Goal: Task Accomplishment & Management: Complete application form

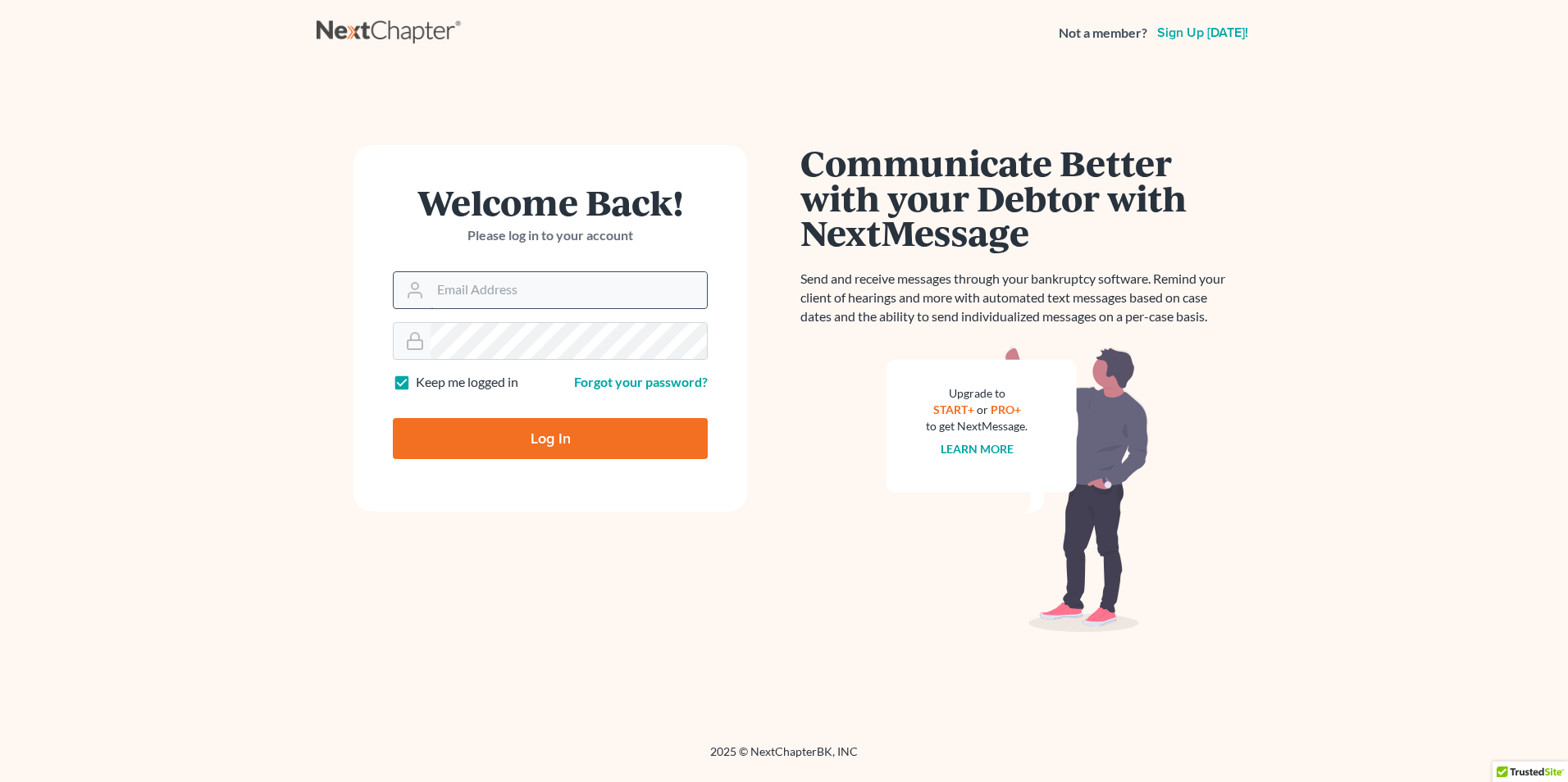
click at [562, 288] on input "Email Address" at bounding box center [568, 290] width 276 height 36
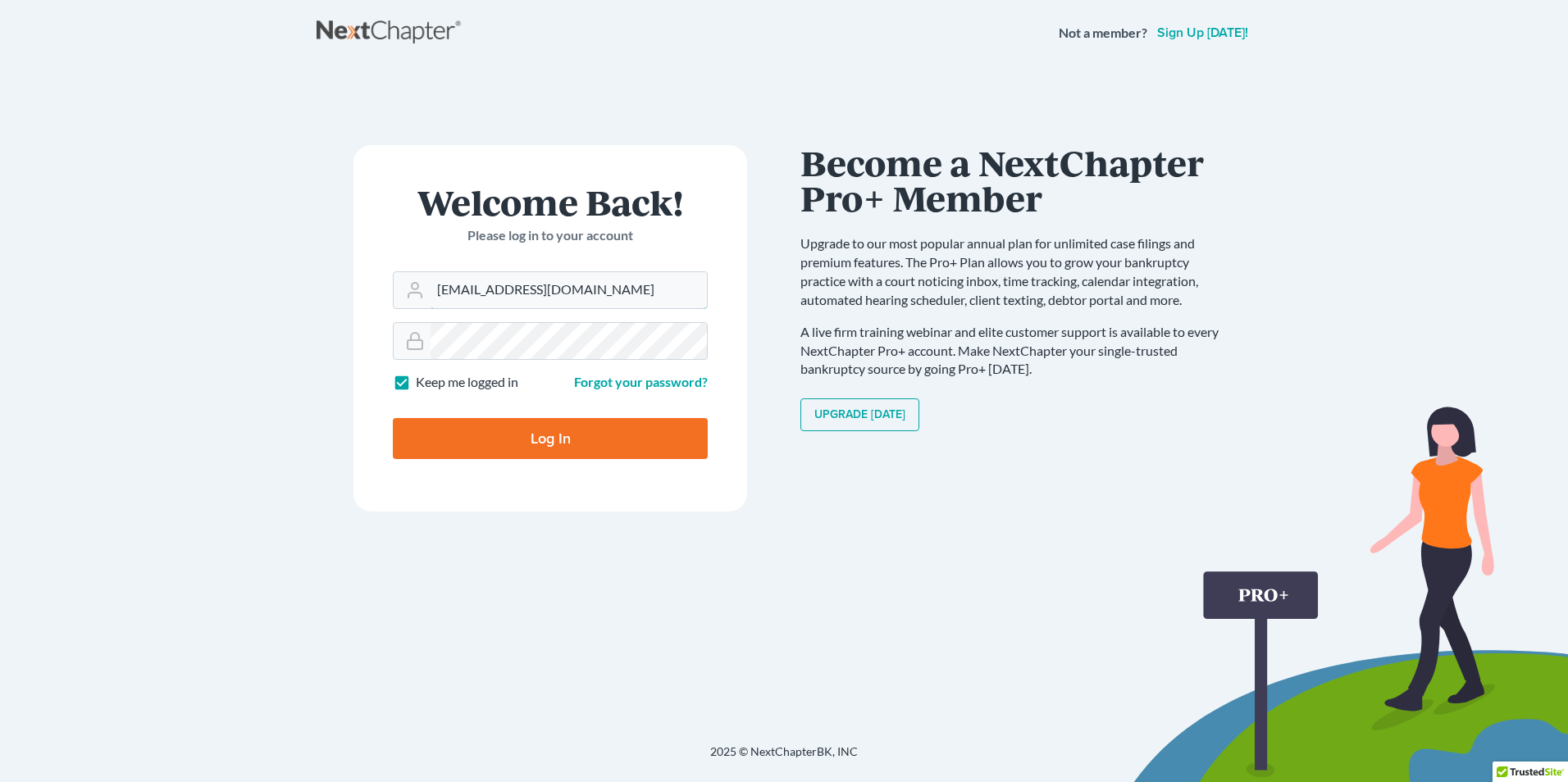
type input "[EMAIL_ADDRESS][DOMAIN_NAME]"
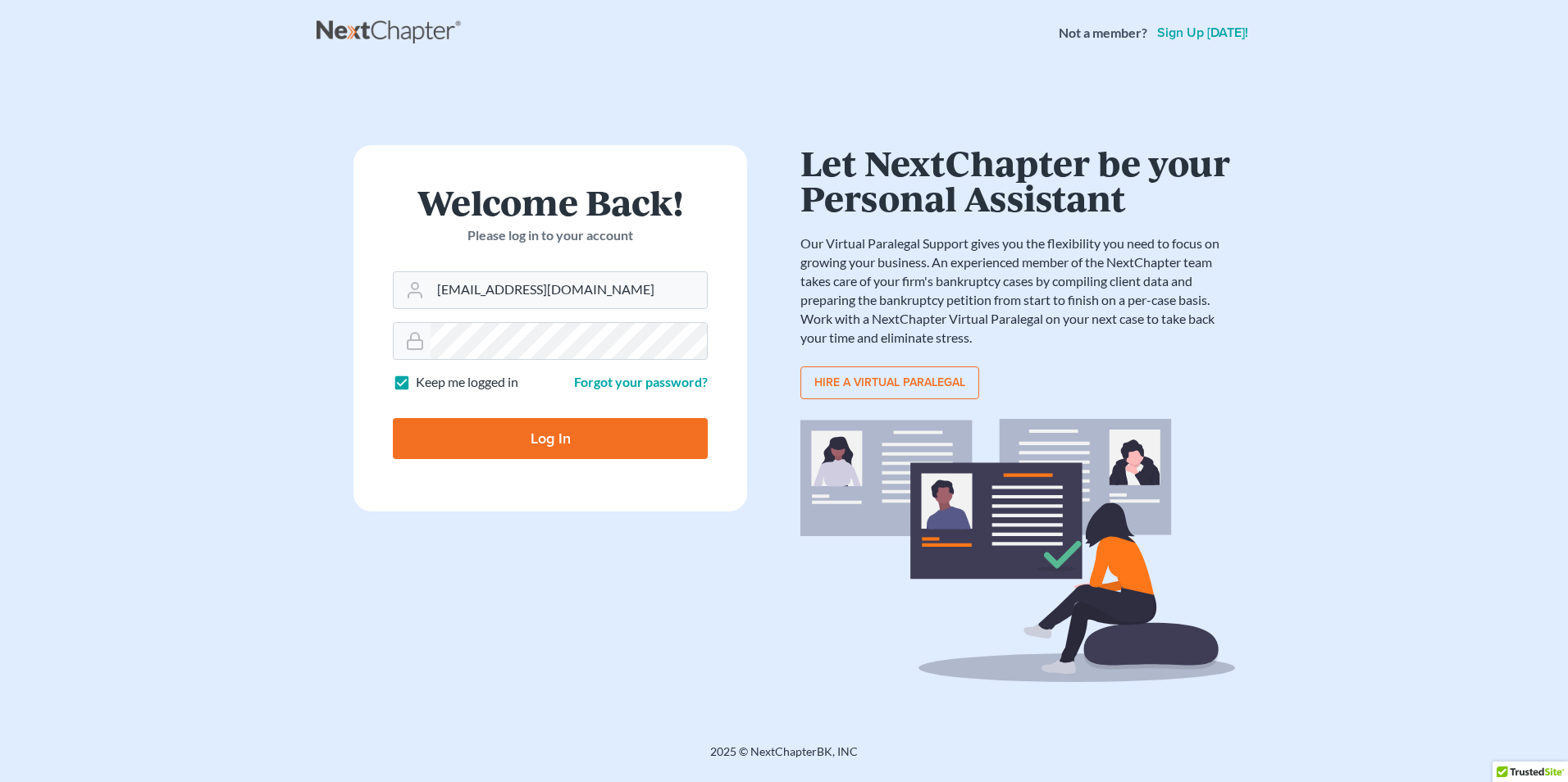
click at [518, 443] on input "Log In" at bounding box center [551, 439] width 315 height 41
type input "Thinking..."
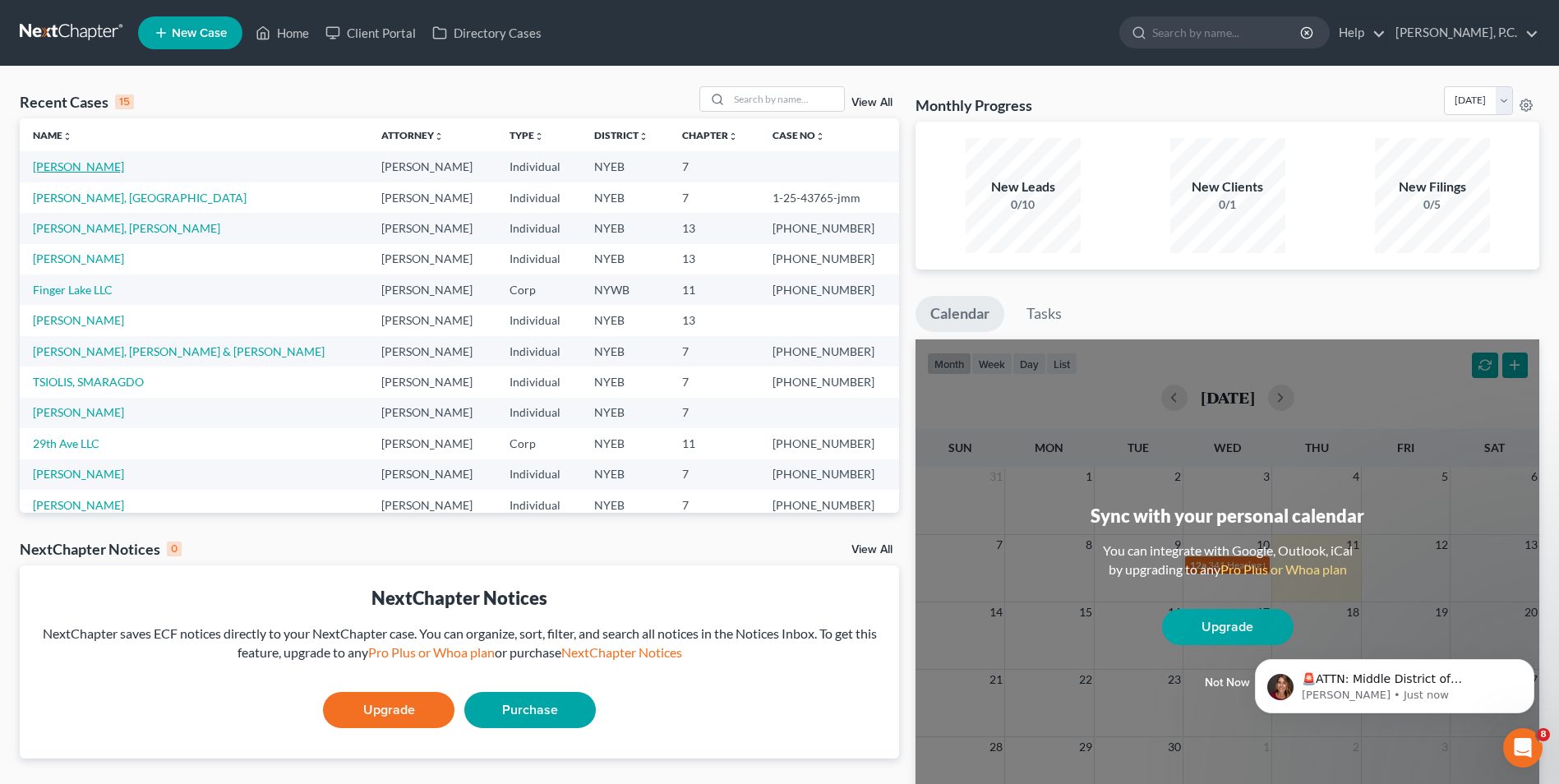
click at [91, 164] on link "[PERSON_NAME]" at bounding box center [78, 167] width 91 height 14
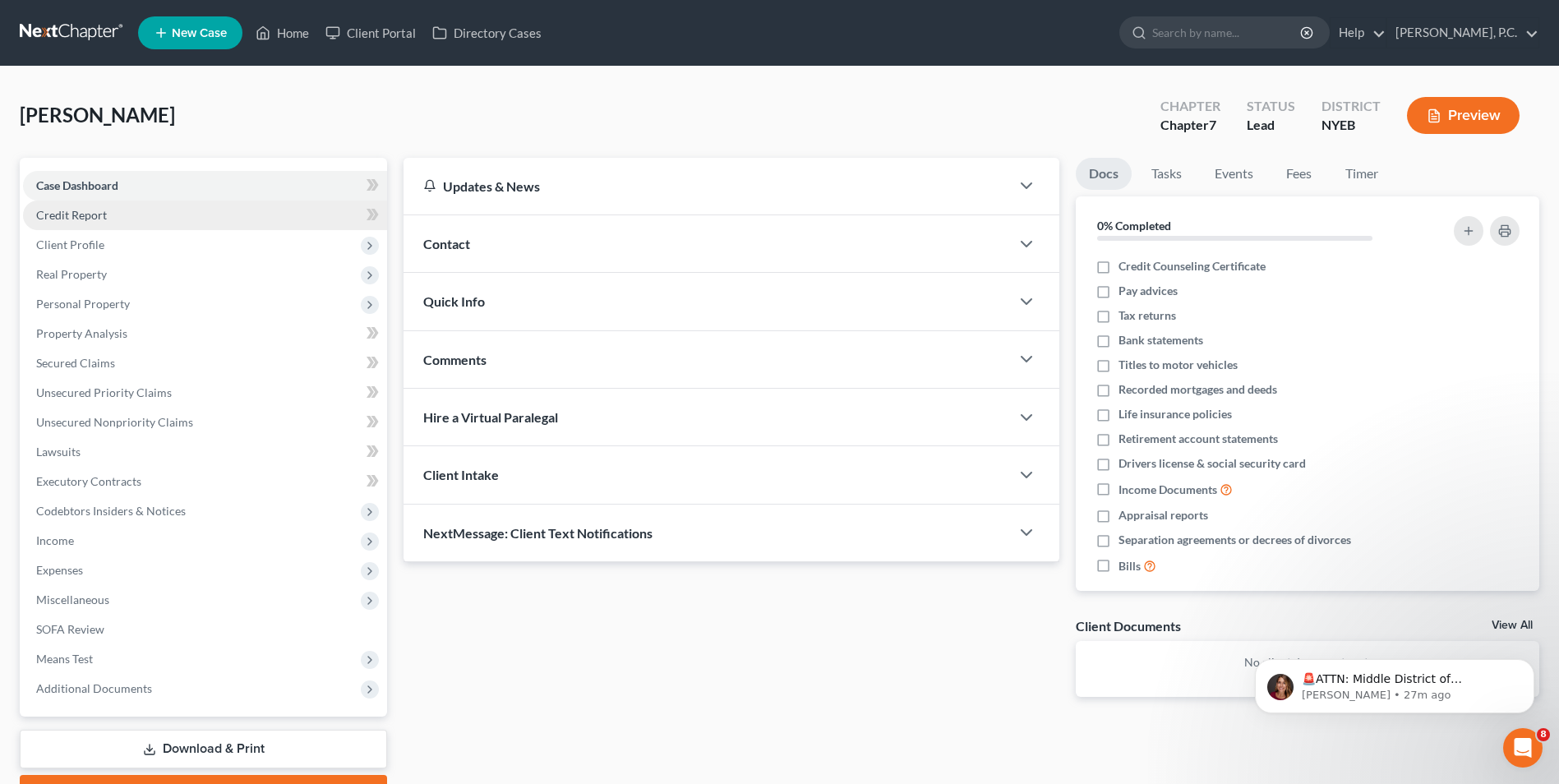
click at [225, 218] on link "Credit Report" at bounding box center [205, 215] width 364 height 30
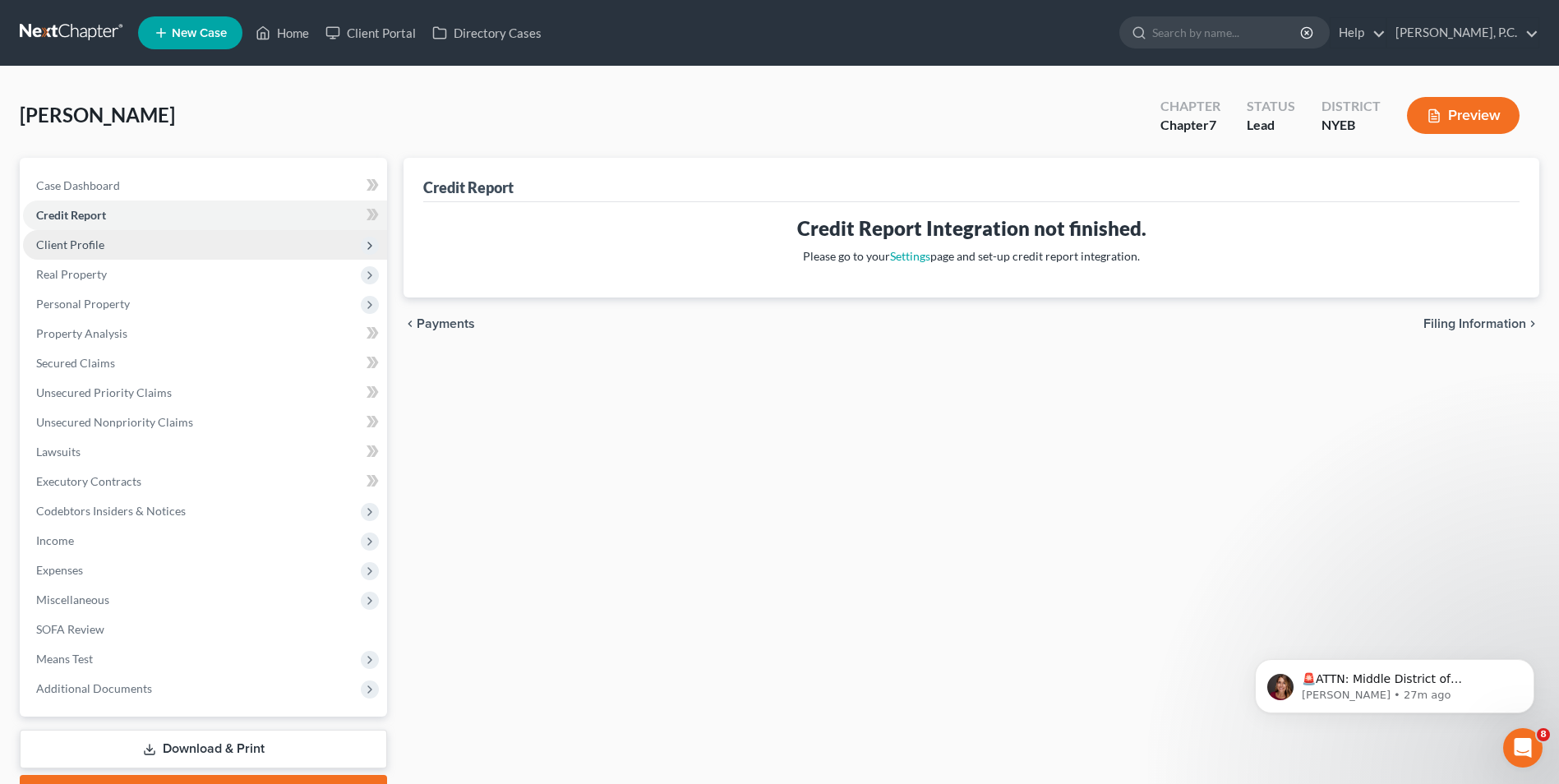
click at [217, 240] on span "Client Profile" at bounding box center [205, 244] width 364 height 30
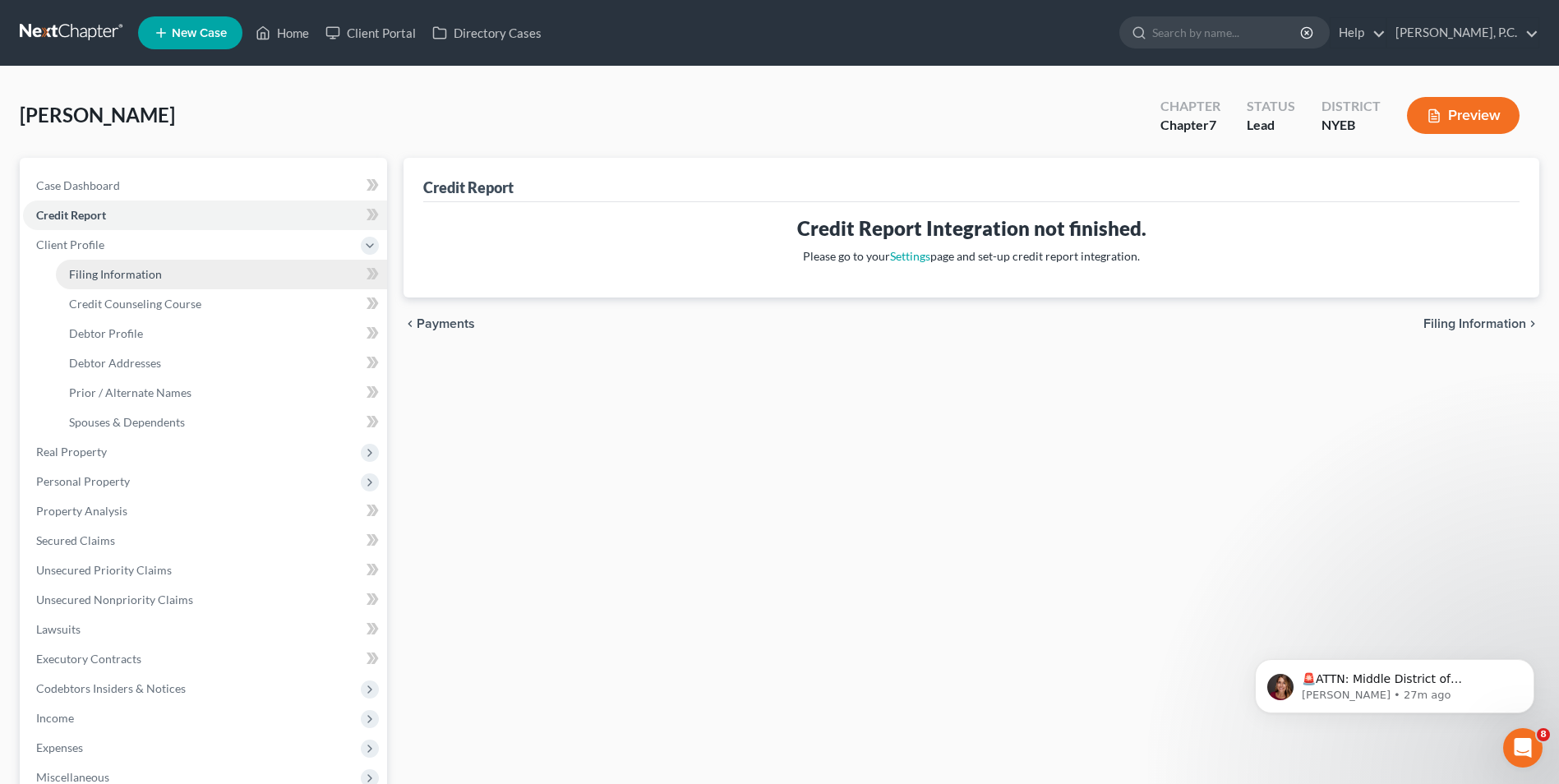
click at [209, 280] on link "Filing Information" at bounding box center [221, 274] width 331 height 30
select select "1"
select select "0"
select select "35"
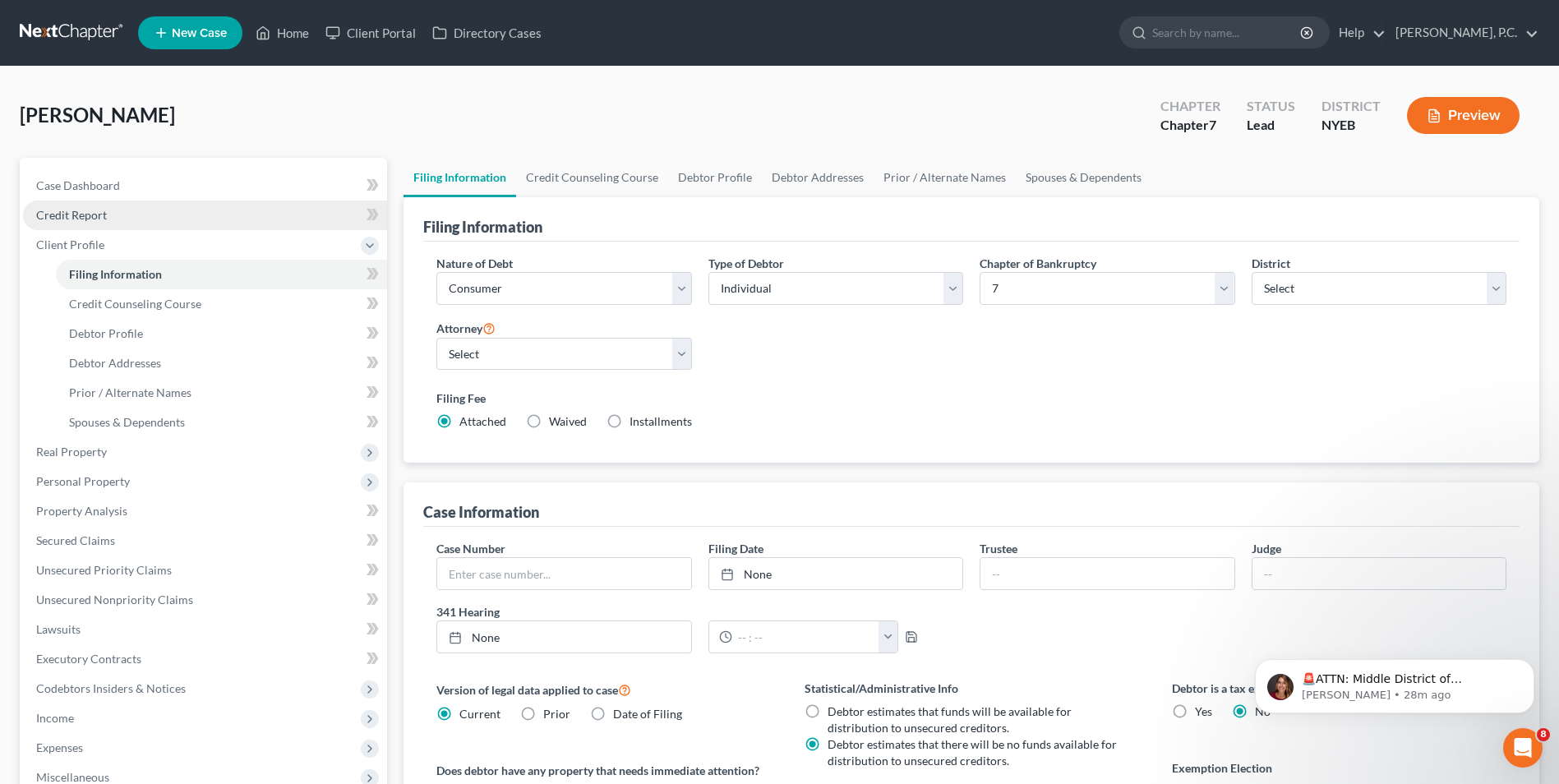
click at [248, 219] on link "Credit Report" at bounding box center [205, 215] width 364 height 30
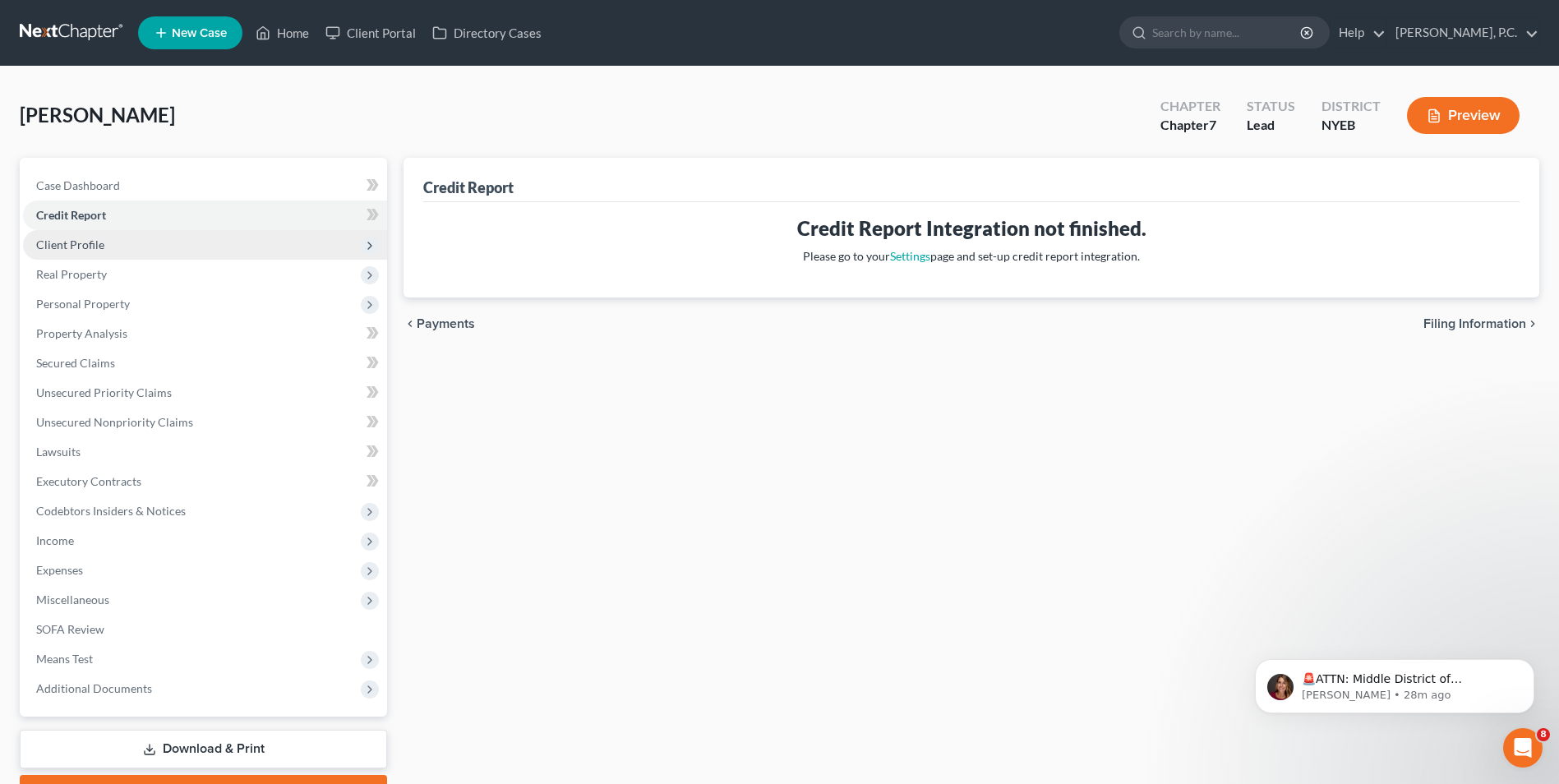
click at [255, 243] on span "Client Profile" at bounding box center [205, 244] width 364 height 30
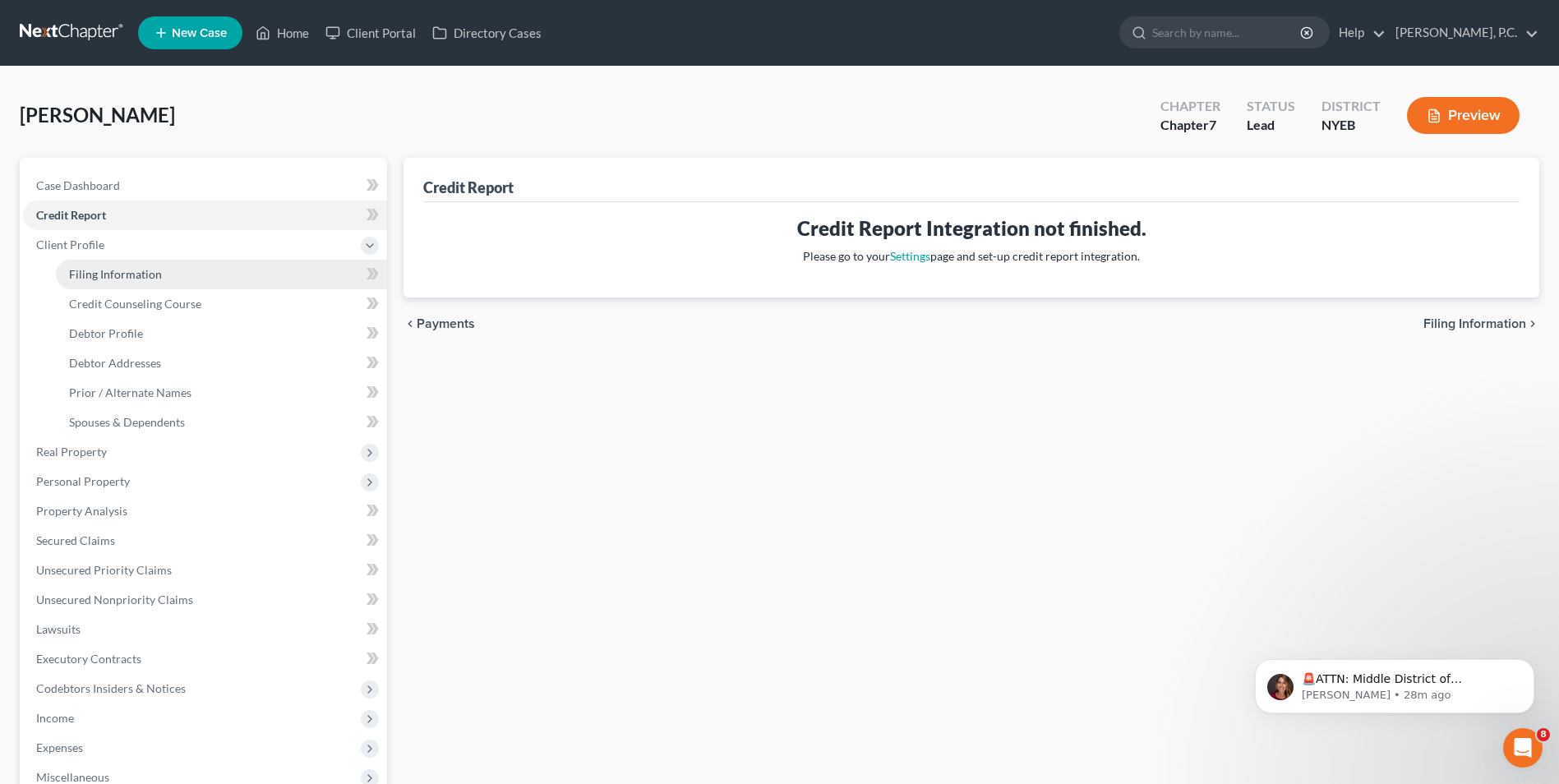
click at [254, 276] on link "Filing Information" at bounding box center [221, 274] width 331 height 30
select select "1"
select select "0"
select select "53"
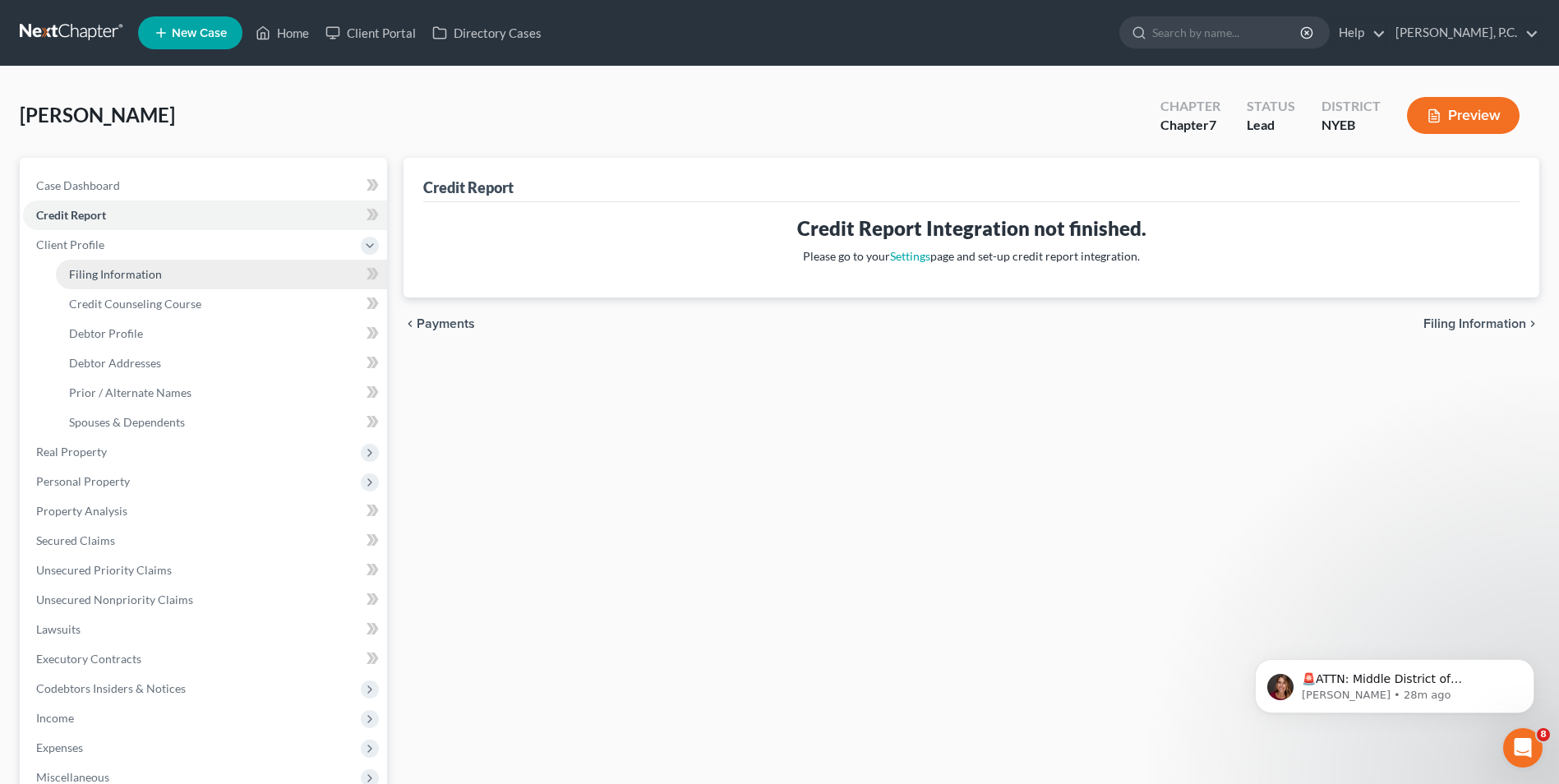
select select "0"
select select "35"
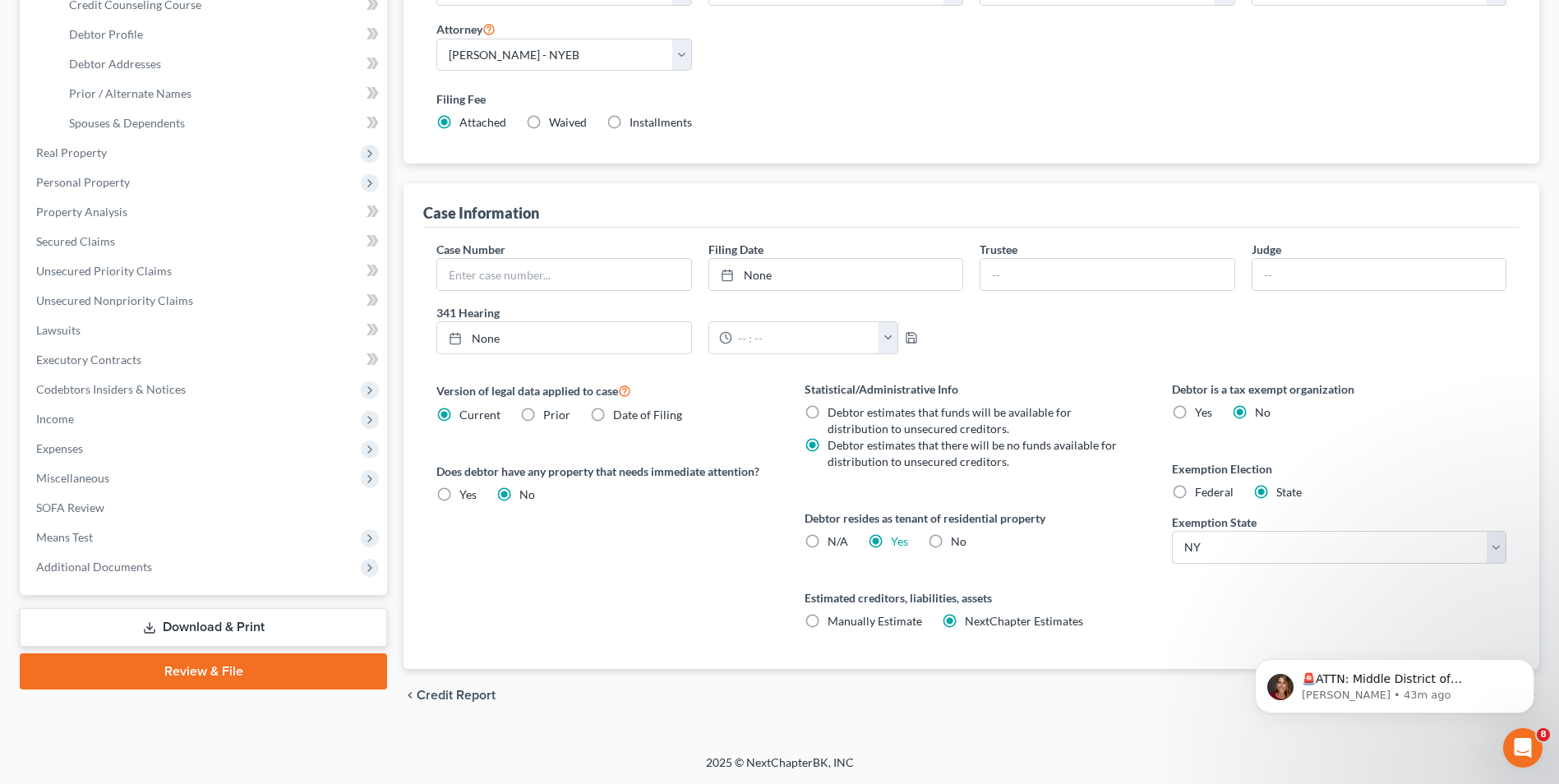
scroll to position [217, 0]
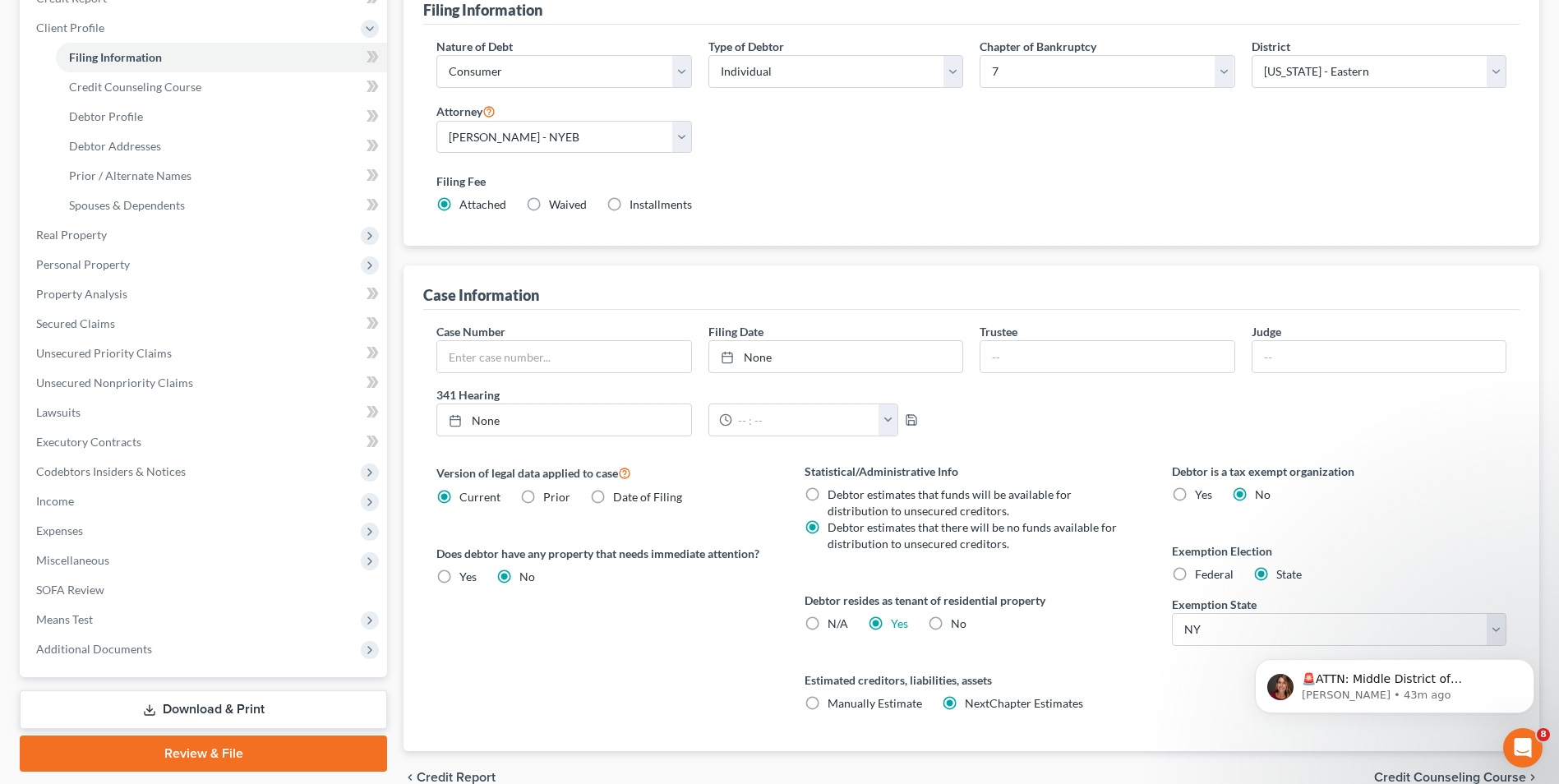
click at [1438, 775] on span "Credit Counseling Course" at bounding box center [1451, 777] width 152 height 13
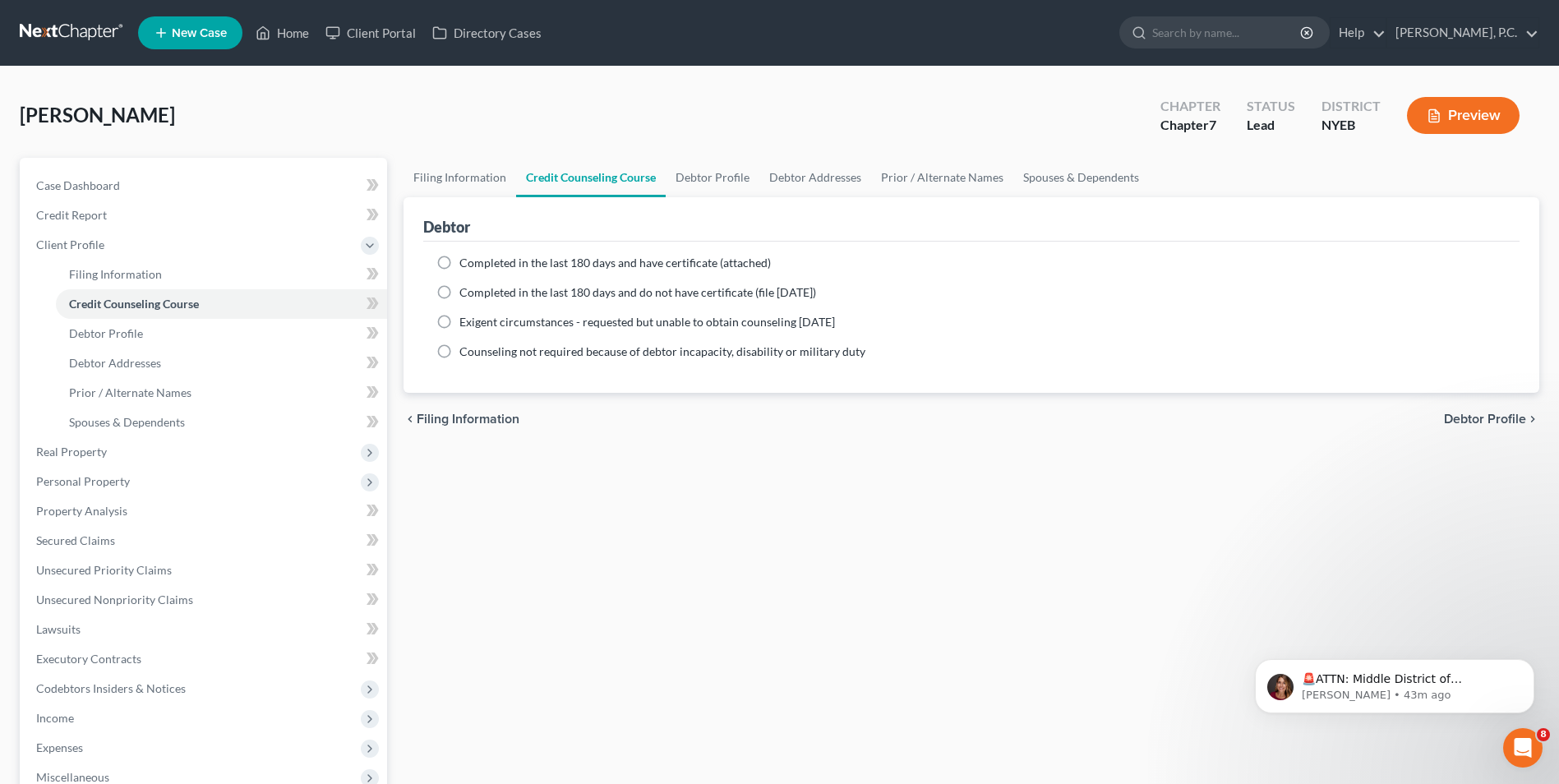
click at [460, 264] on label "Completed in the last 180 days and have certificate (attached)" at bounding box center [615, 262] width 312 height 16
click at [466, 264] on input "Completed in the last 180 days and have certificate (attached)" at bounding box center [472, 260] width 11 height 11
radio input "true"
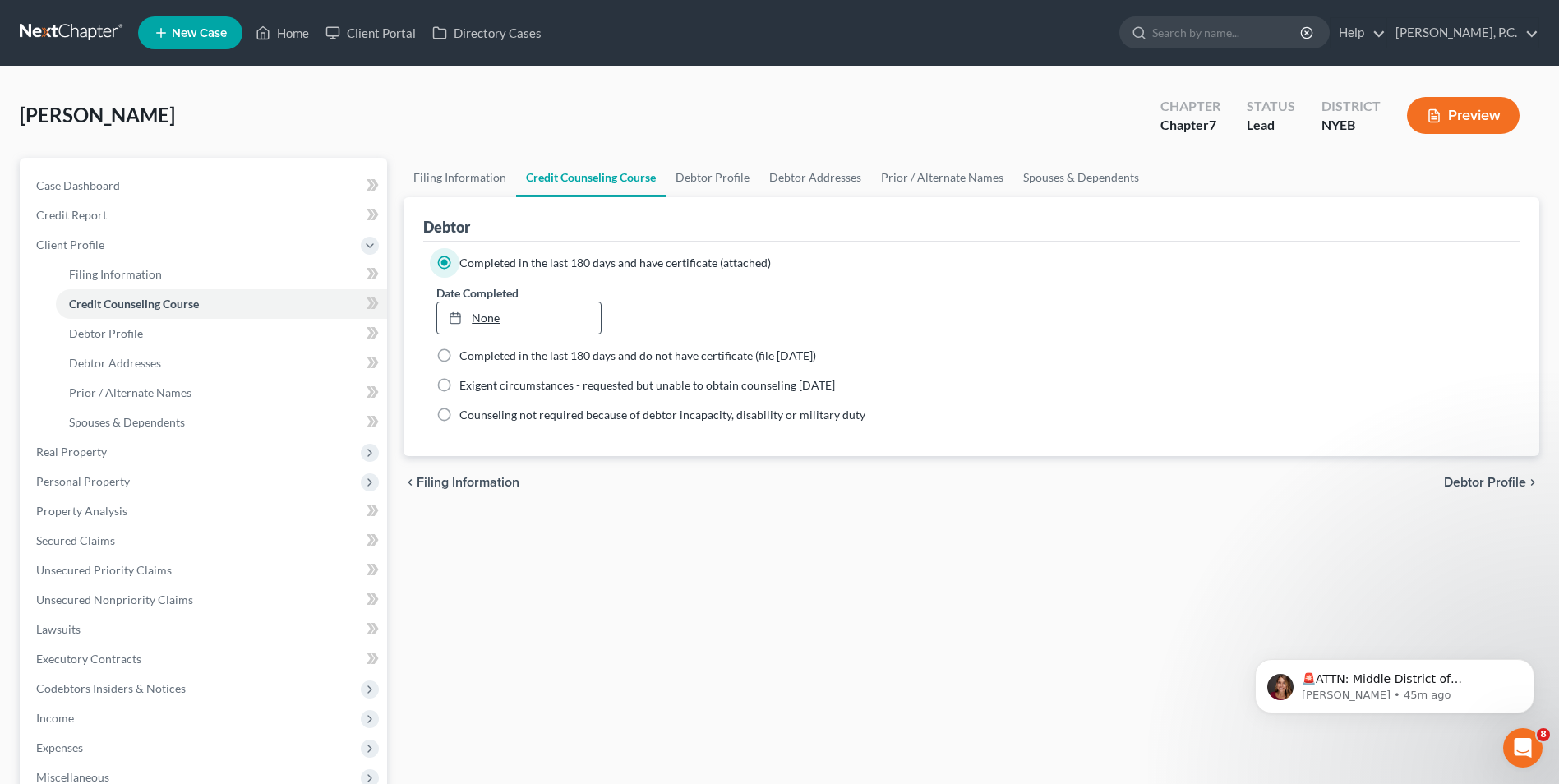
type input "[DATE]"
click at [536, 311] on link "None" at bounding box center [519, 318] width 163 height 32
click at [1514, 476] on span "Debtor Profile" at bounding box center [1486, 482] width 82 height 13
select select "3"
select select "0"
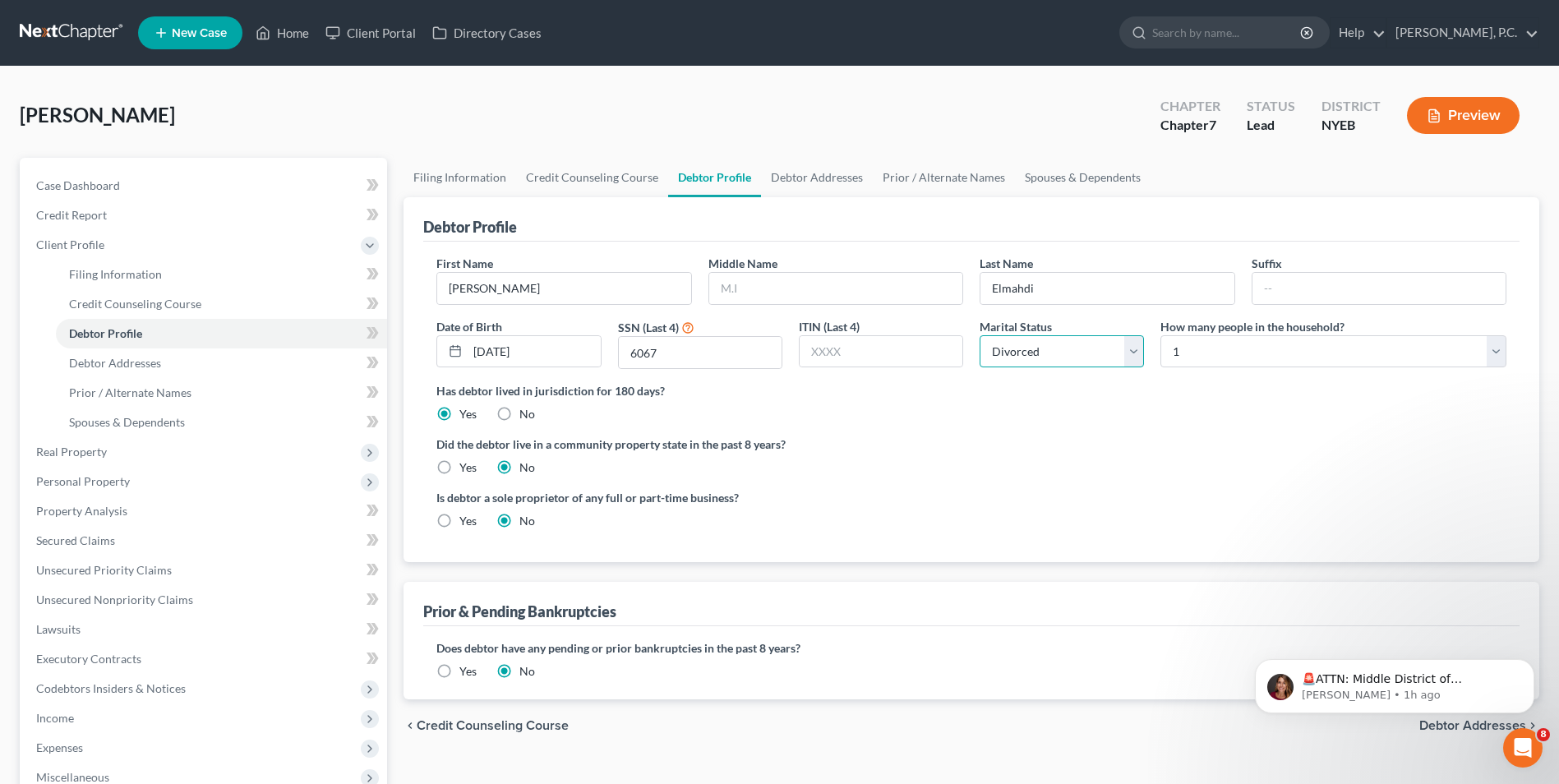
click at [1052, 361] on select "Select Single Married Separated Divorced Widowed" at bounding box center [1062, 352] width 164 height 32
click at [1438, 725] on body "🚨ATTN: Middle District of [US_STATE] The court has added a new Credit Counselin…" at bounding box center [1395, 682] width 316 height 102
click at [1468, 725] on body "🚨ATTN: Middle District of [US_STATE] The court has added a new Credit Counselin…" at bounding box center [1395, 682] width 316 height 102
click at [825, 416] on div "Has debtor lived in jurisdiction for 180 days? Yes No Debtor must reside in jur…" at bounding box center [971, 401] width 1070 height 40
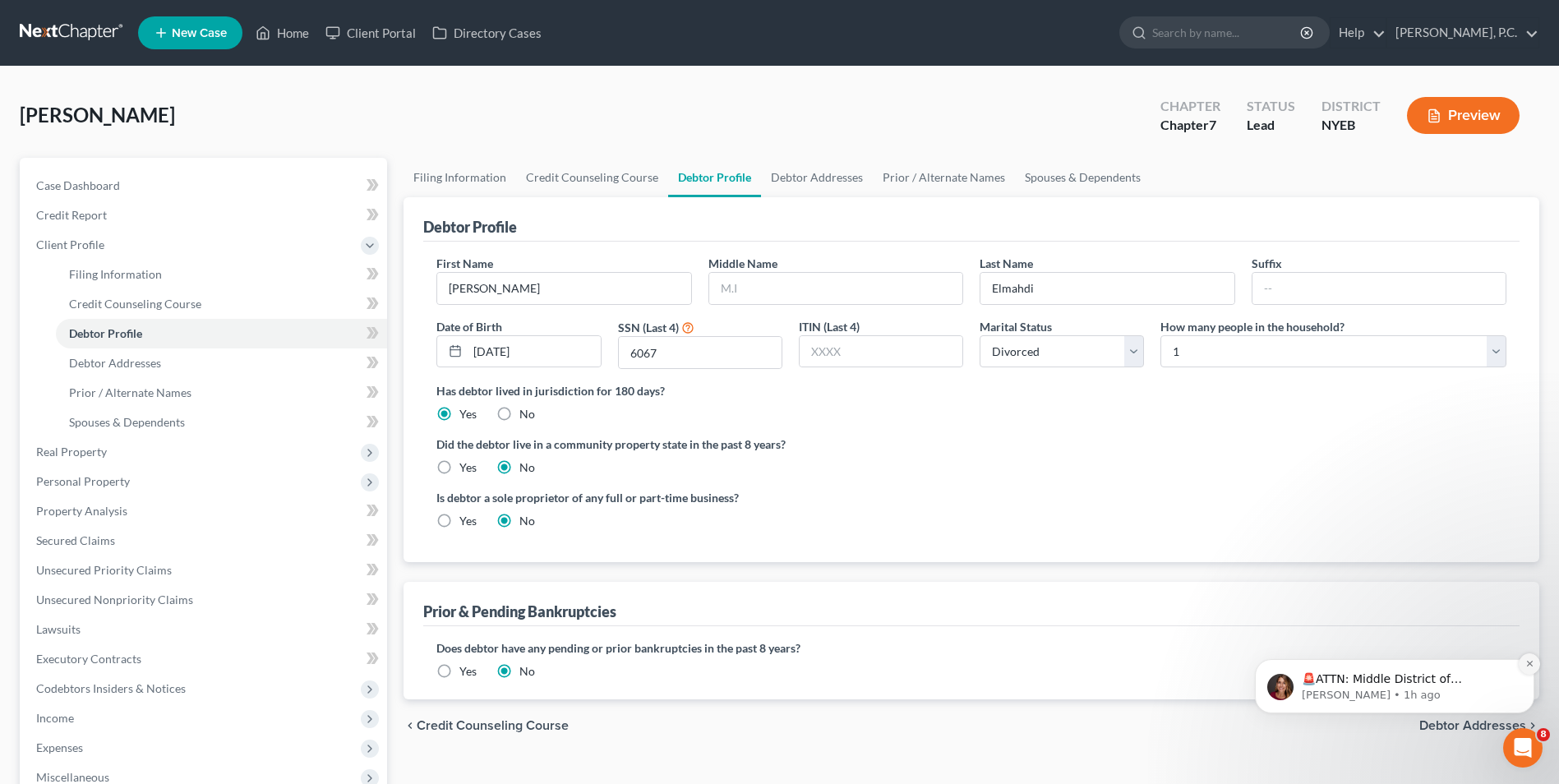
click at [1528, 664] on icon "Dismiss notification" at bounding box center [1530, 664] width 9 height 9
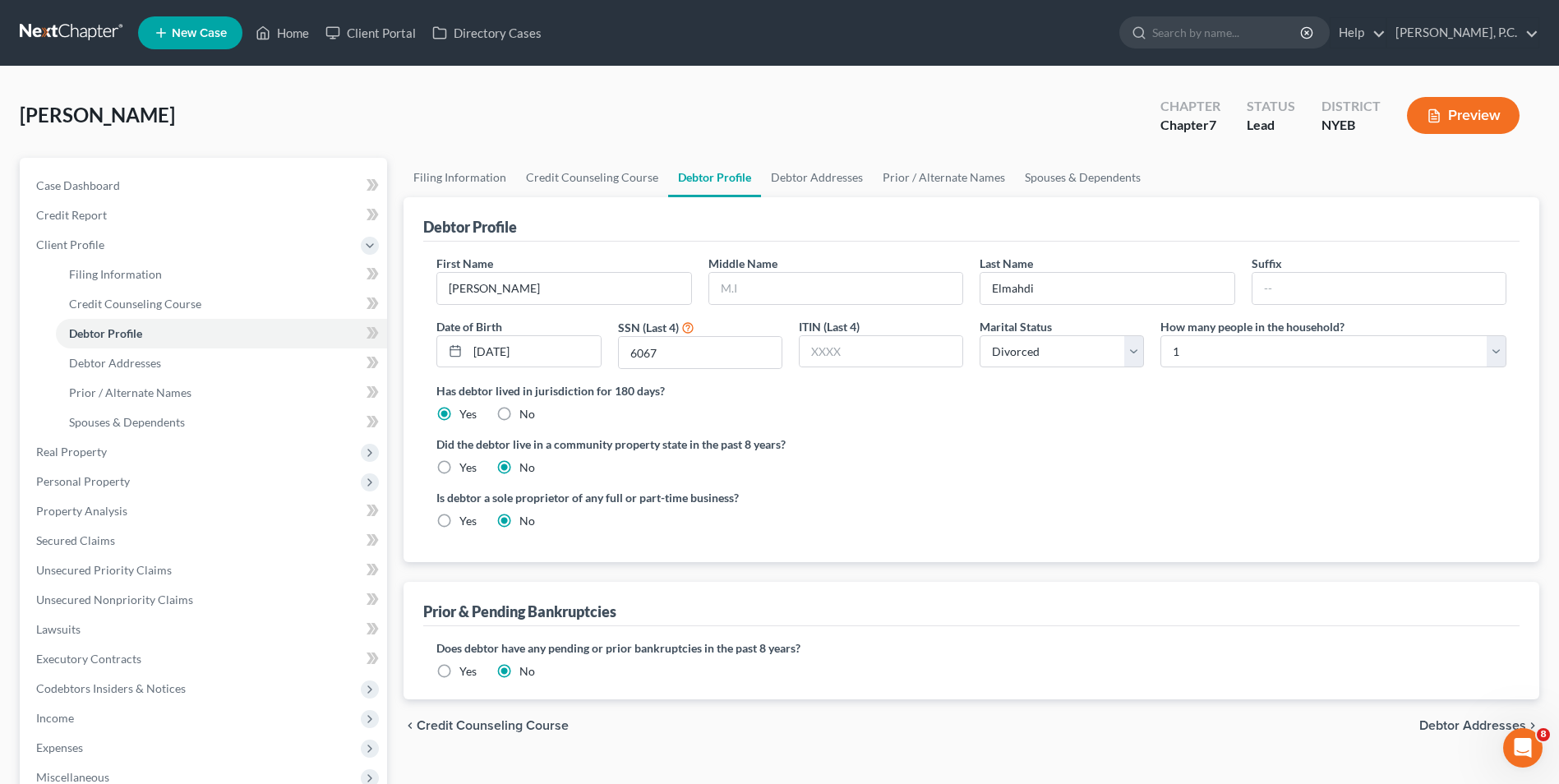
click at [1492, 728] on span "Debtor Addresses" at bounding box center [1473, 725] width 107 height 13
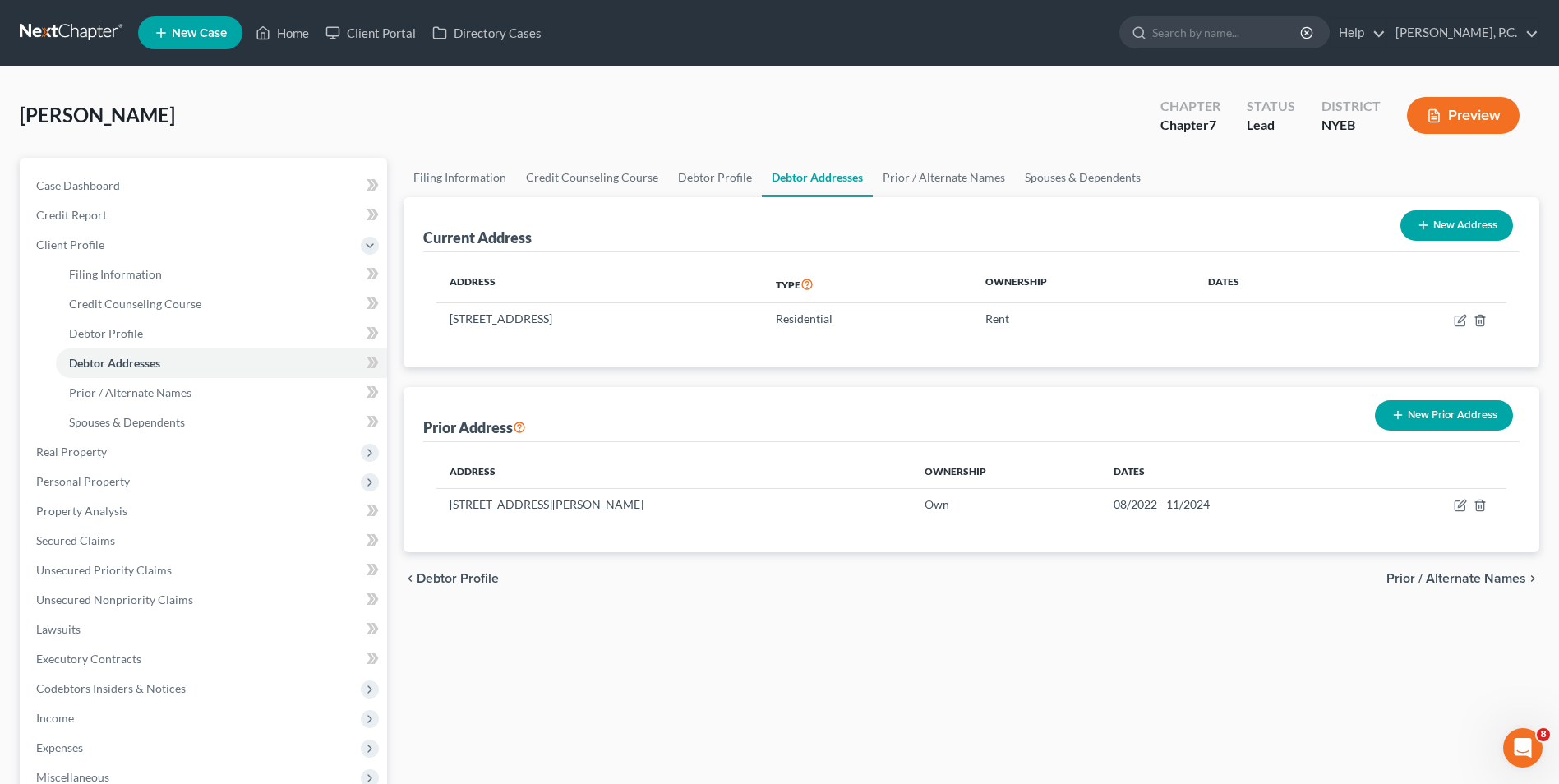
click at [1427, 577] on span "Prior / Alternate Names" at bounding box center [1456, 578] width 140 height 13
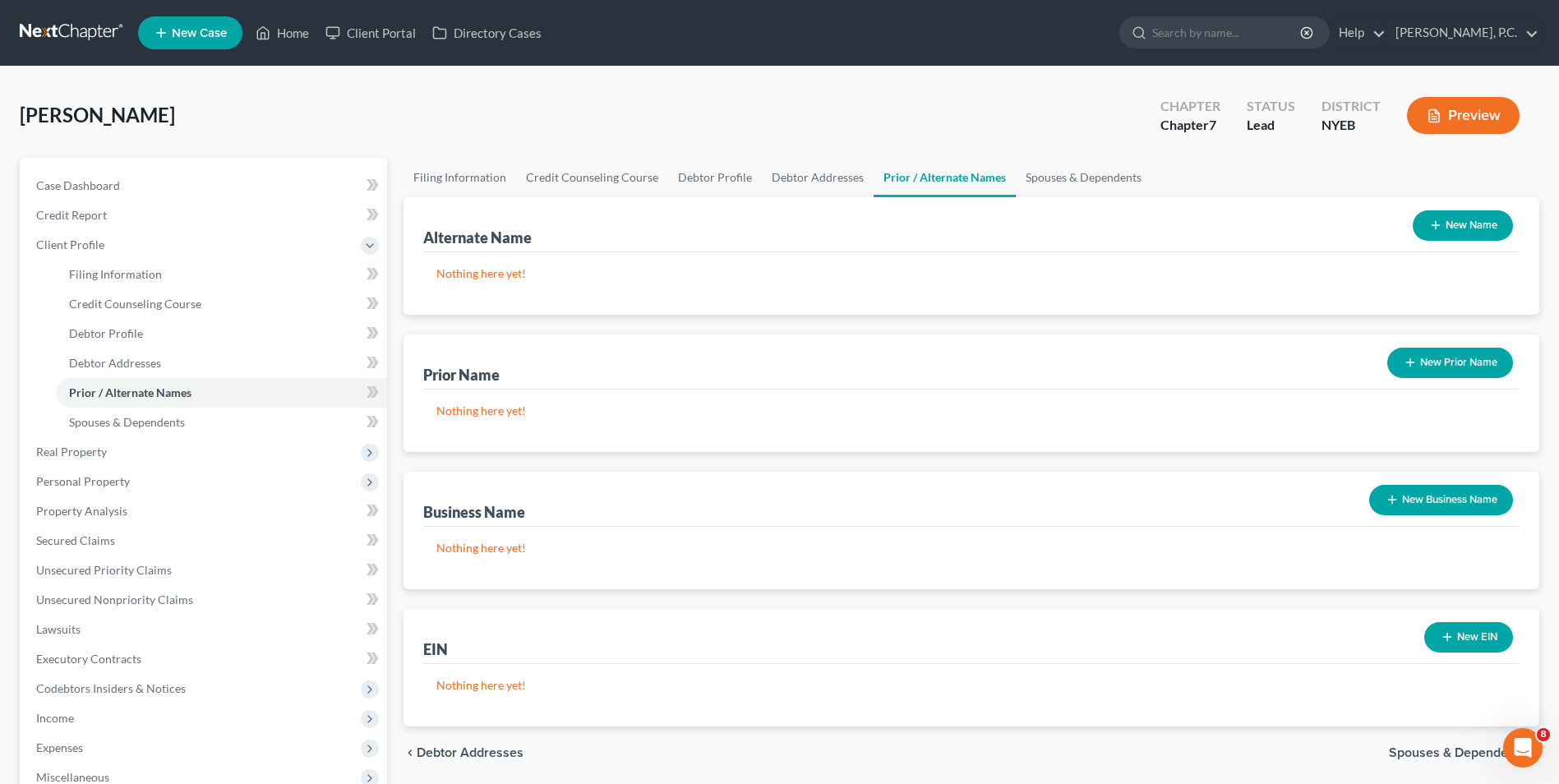
scroll to position [267, 0]
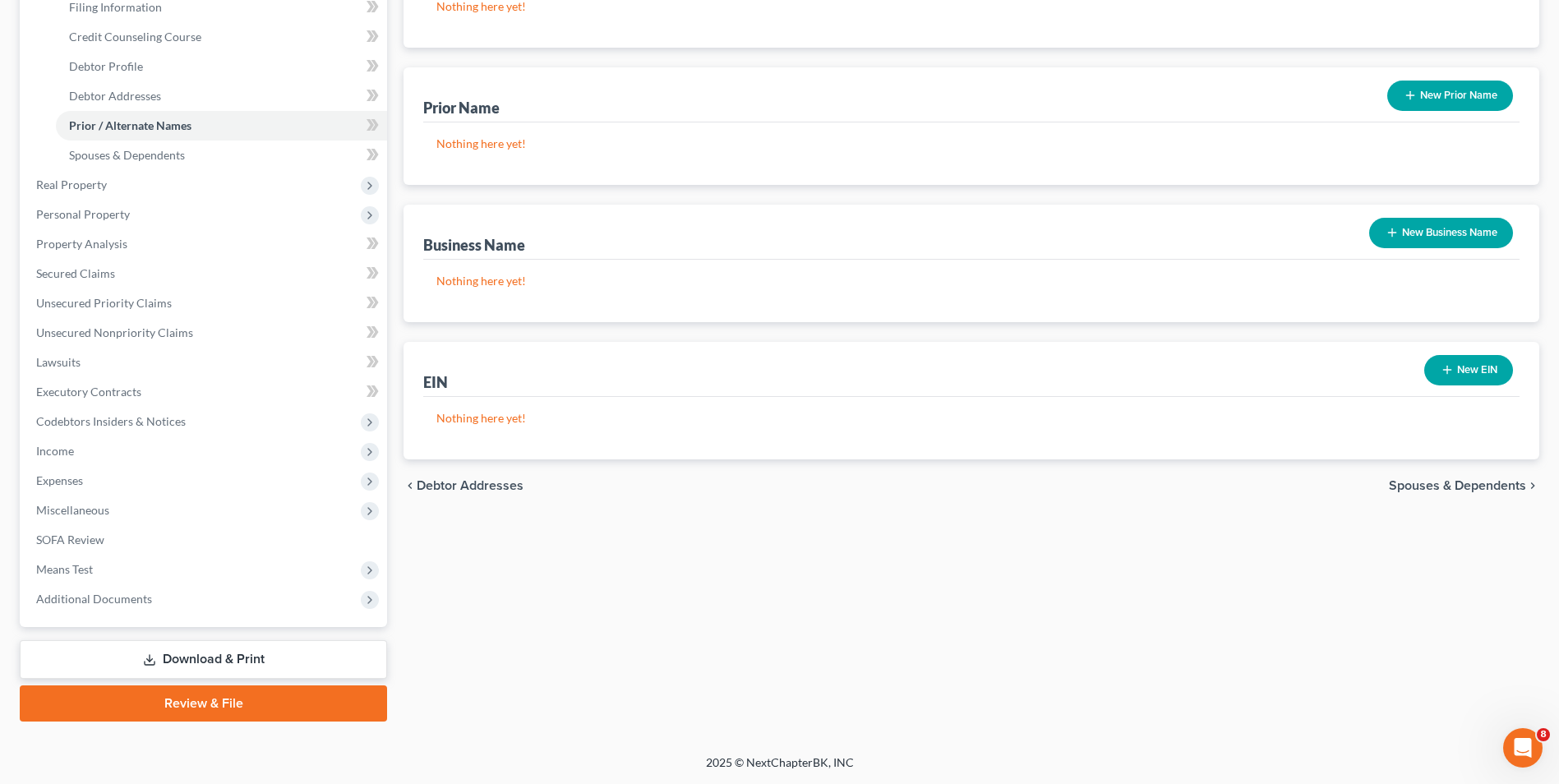
click at [1474, 480] on span "Spouses & Dependents" at bounding box center [1457, 485] width 138 height 13
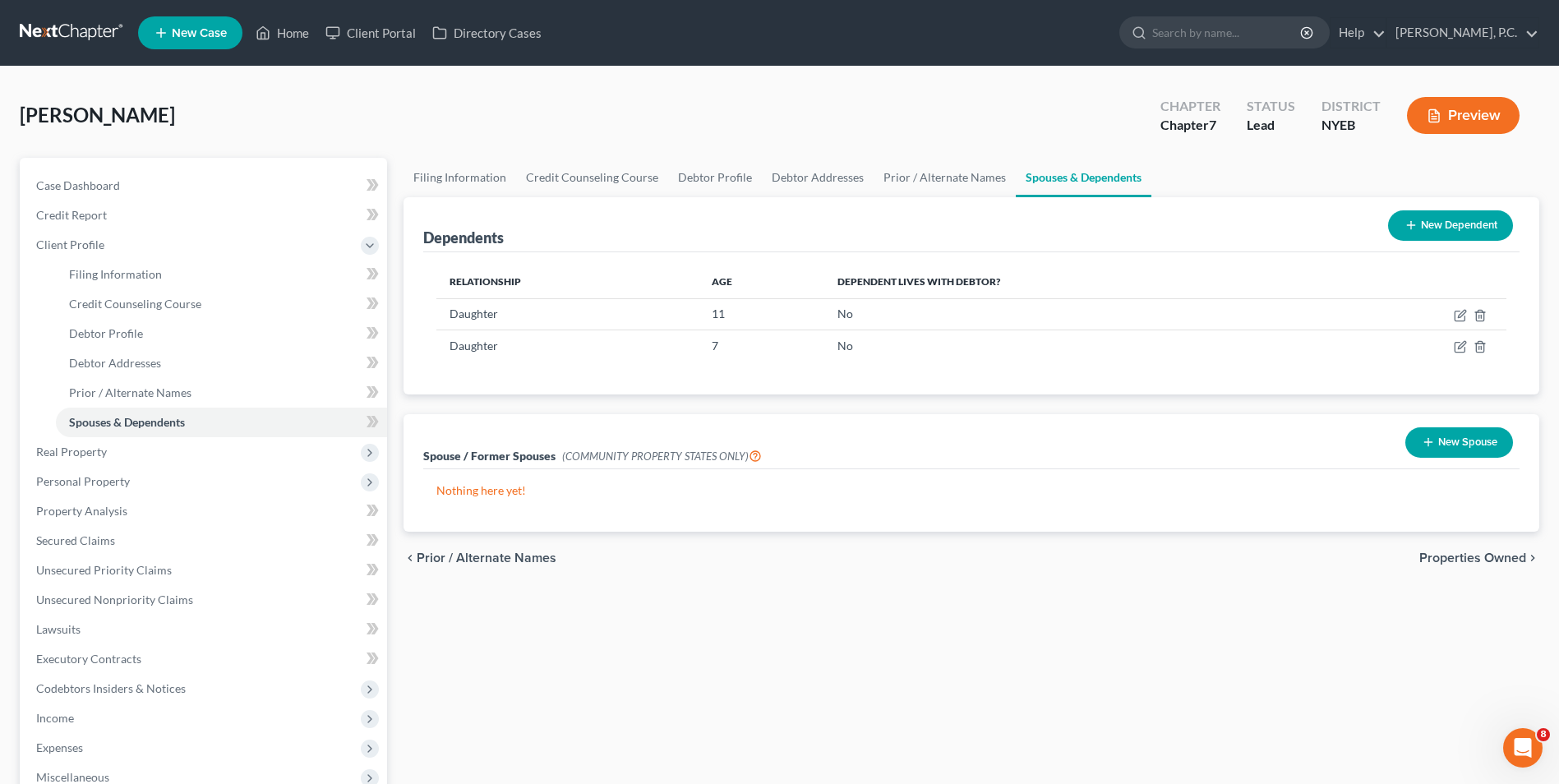
click at [1481, 556] on span "Properties Owned" at bounding box center [1473, 558] width 107 height 13
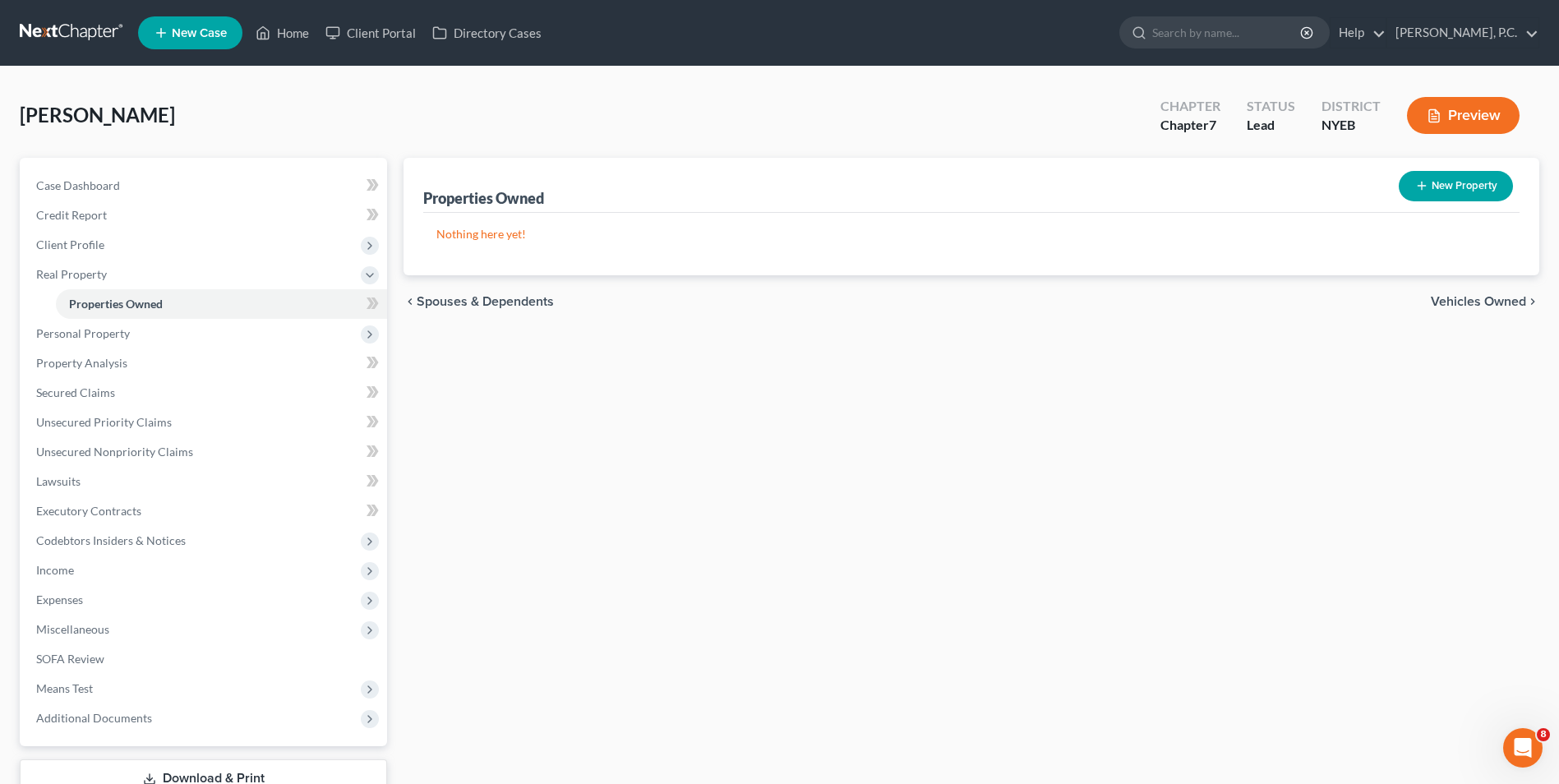
click at [1485, 299] on span "Vehicles Owned" at bounding box center [1479, 301] width 96 height 13
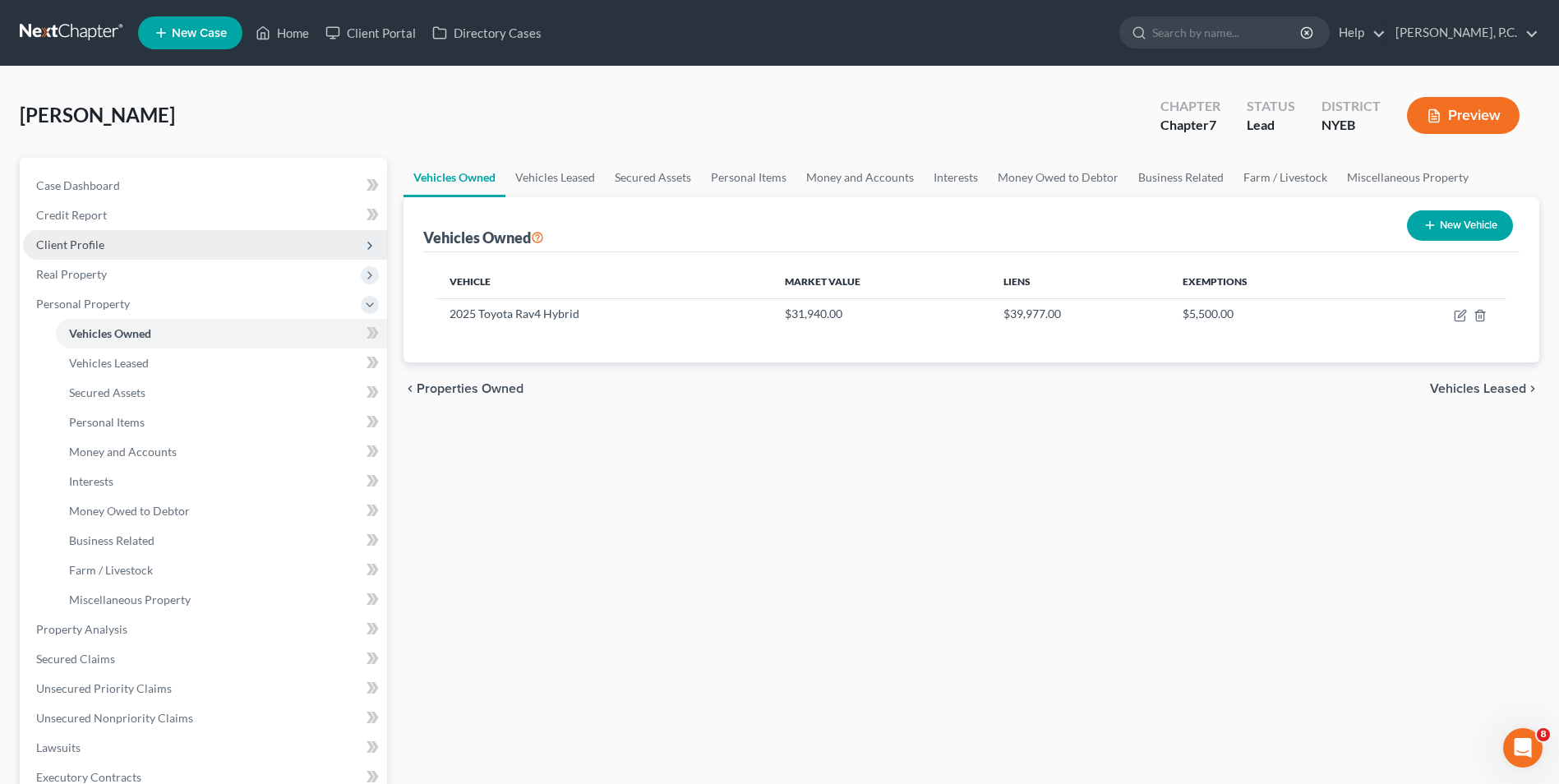
click at [157, 235] on span "Client Profile" at bounding box center [205, 244] width 364 height 30
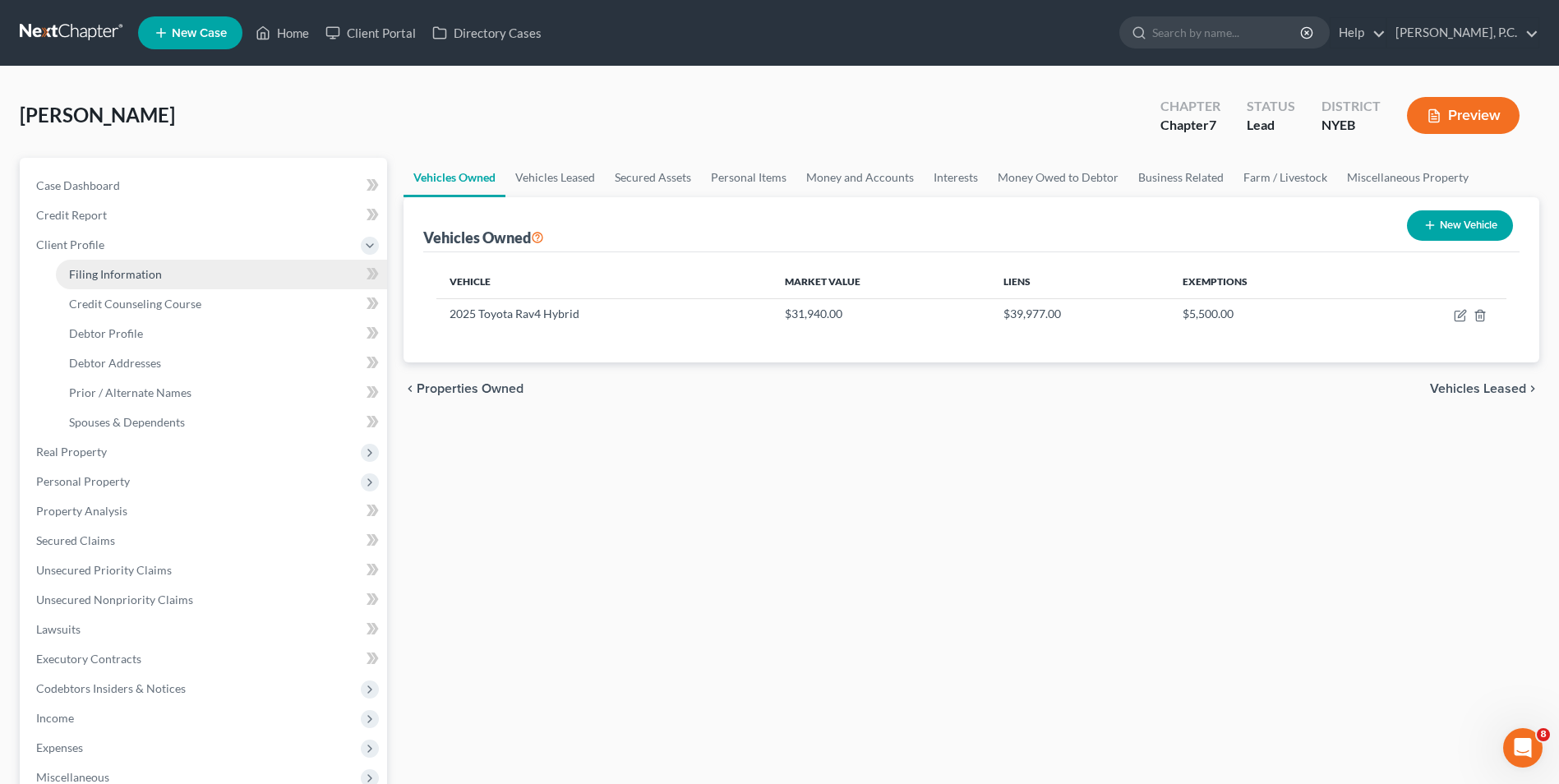
click at [173, 269] on link "Filing Information" at bounding box center [221, 274] width 331 height 30
select select "1"
select select "0"
select select "53"
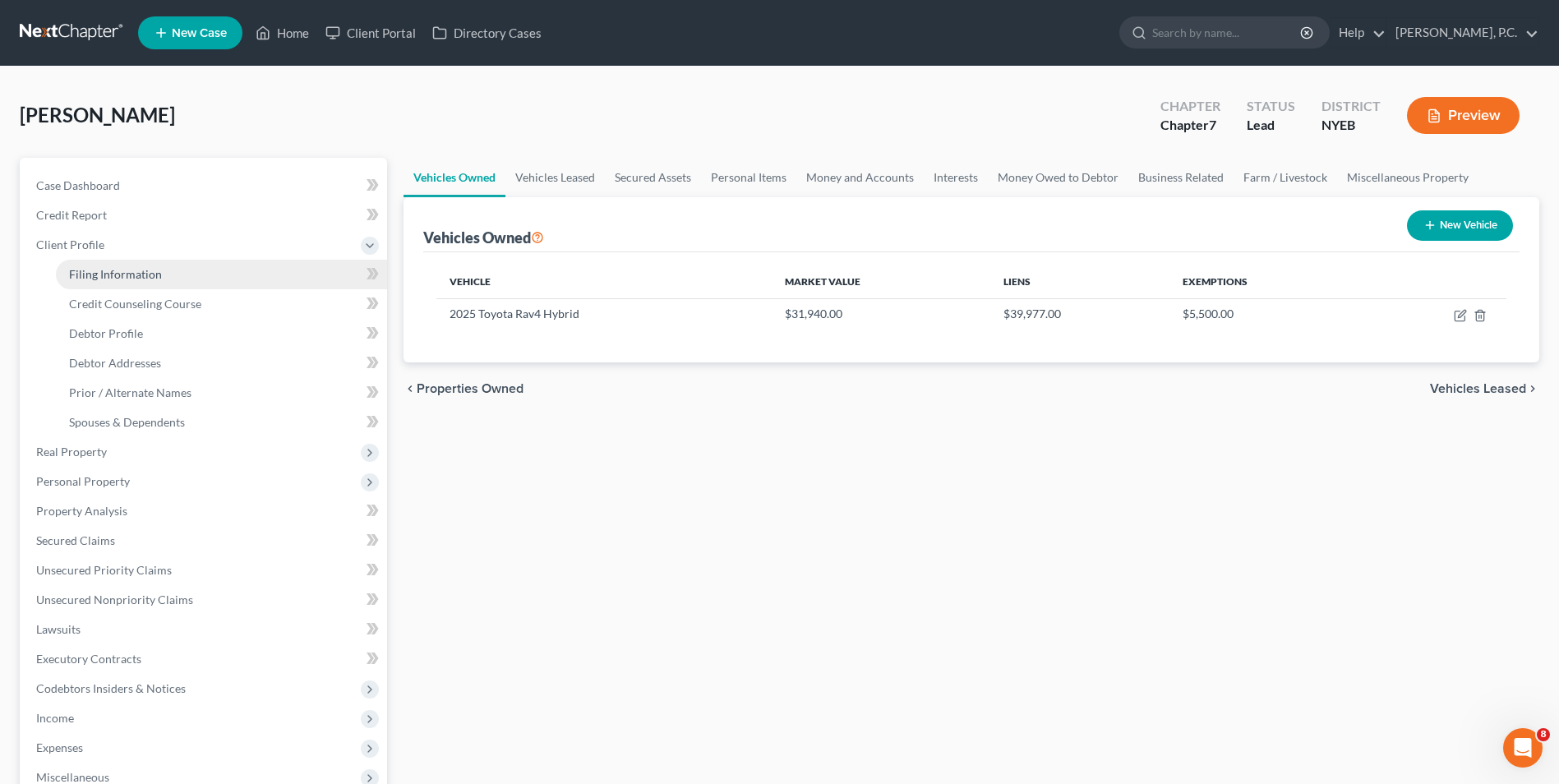
select select "0"
select select "35"
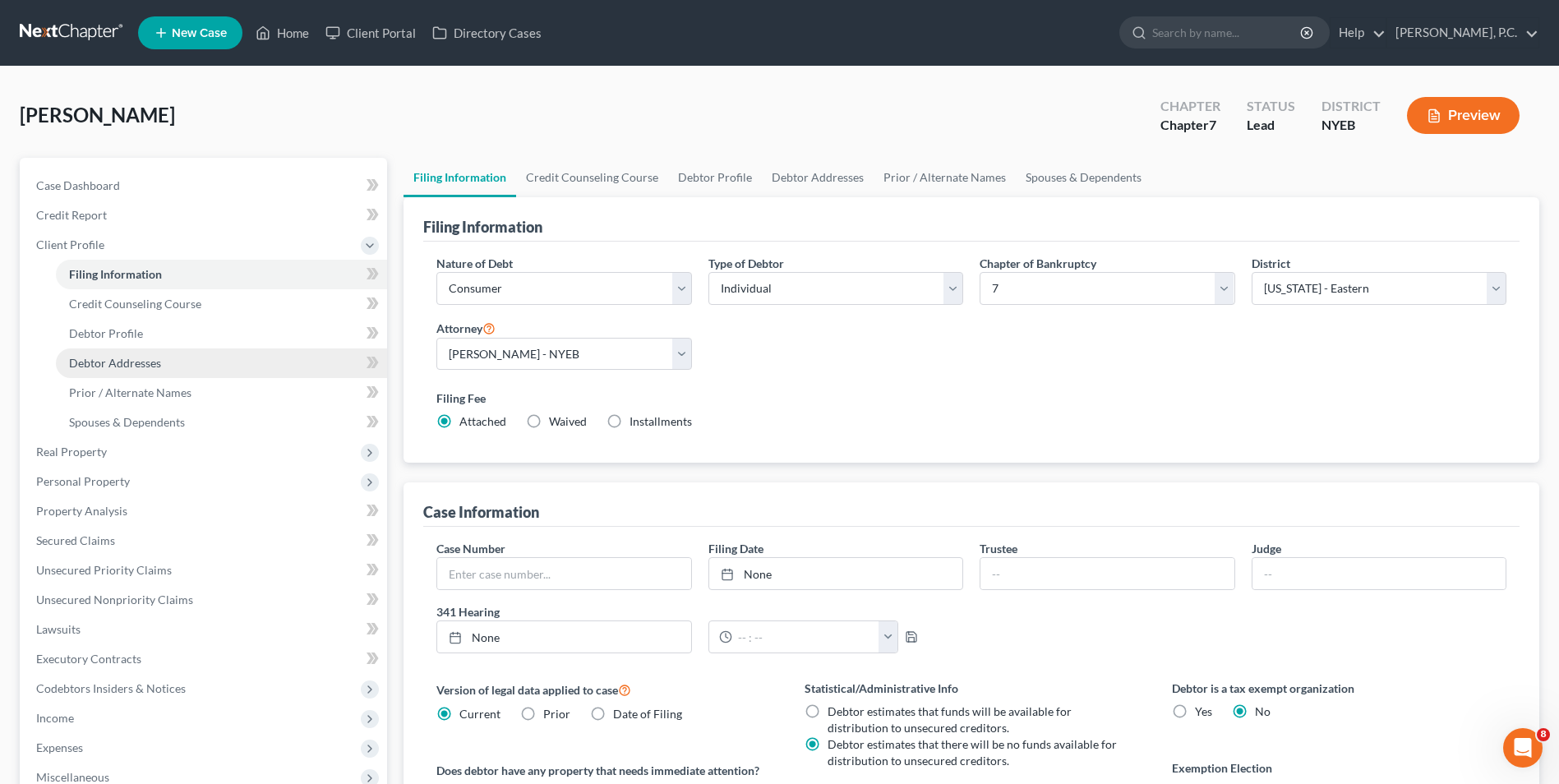
click at [155, 358] on span "Debtor Addresses" at bounding box center [115, 363] width 92 height 14
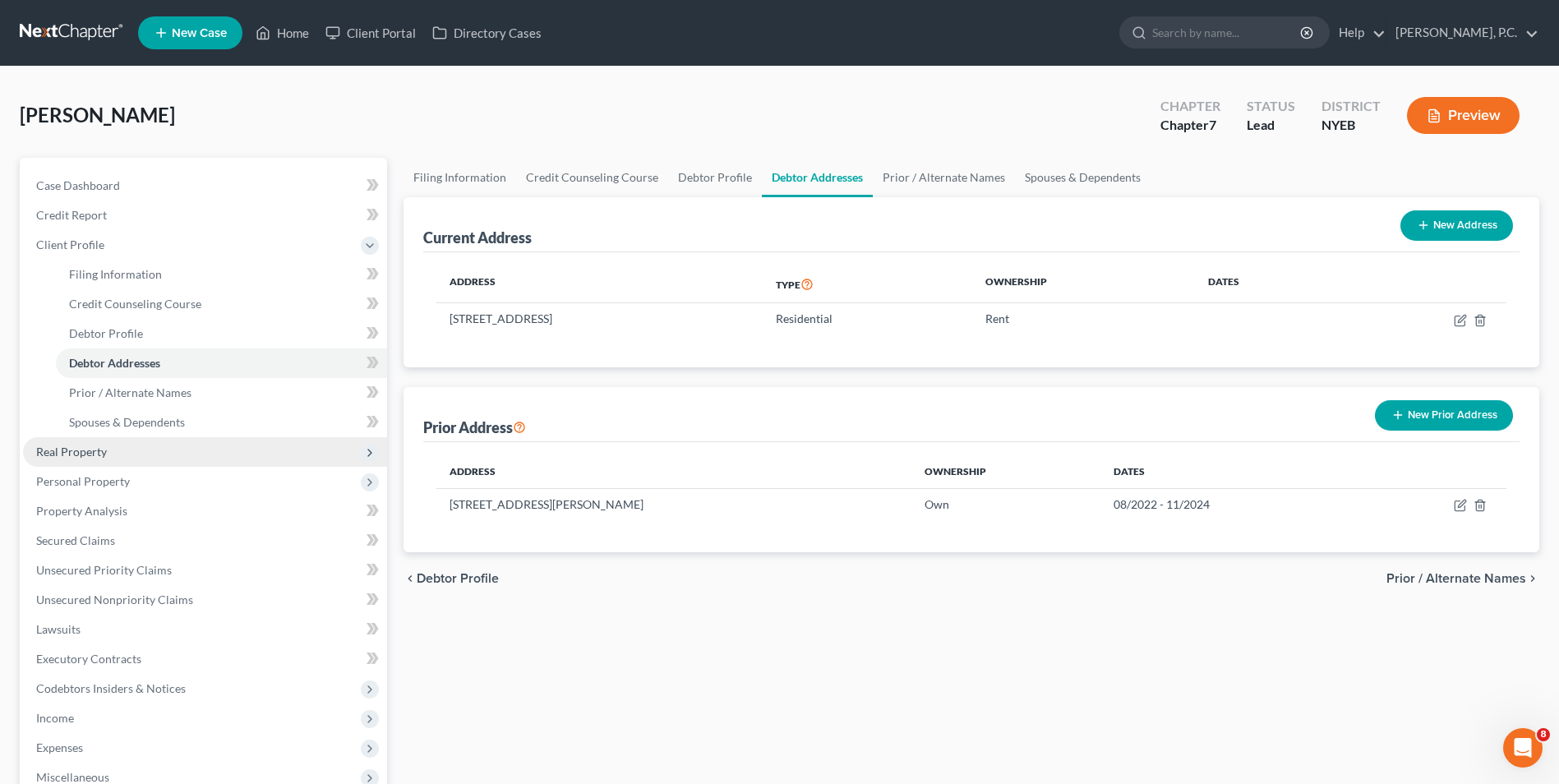
click at [187, 465] on span "Real Property" at bounding box center [205, 452] width 364 height 30
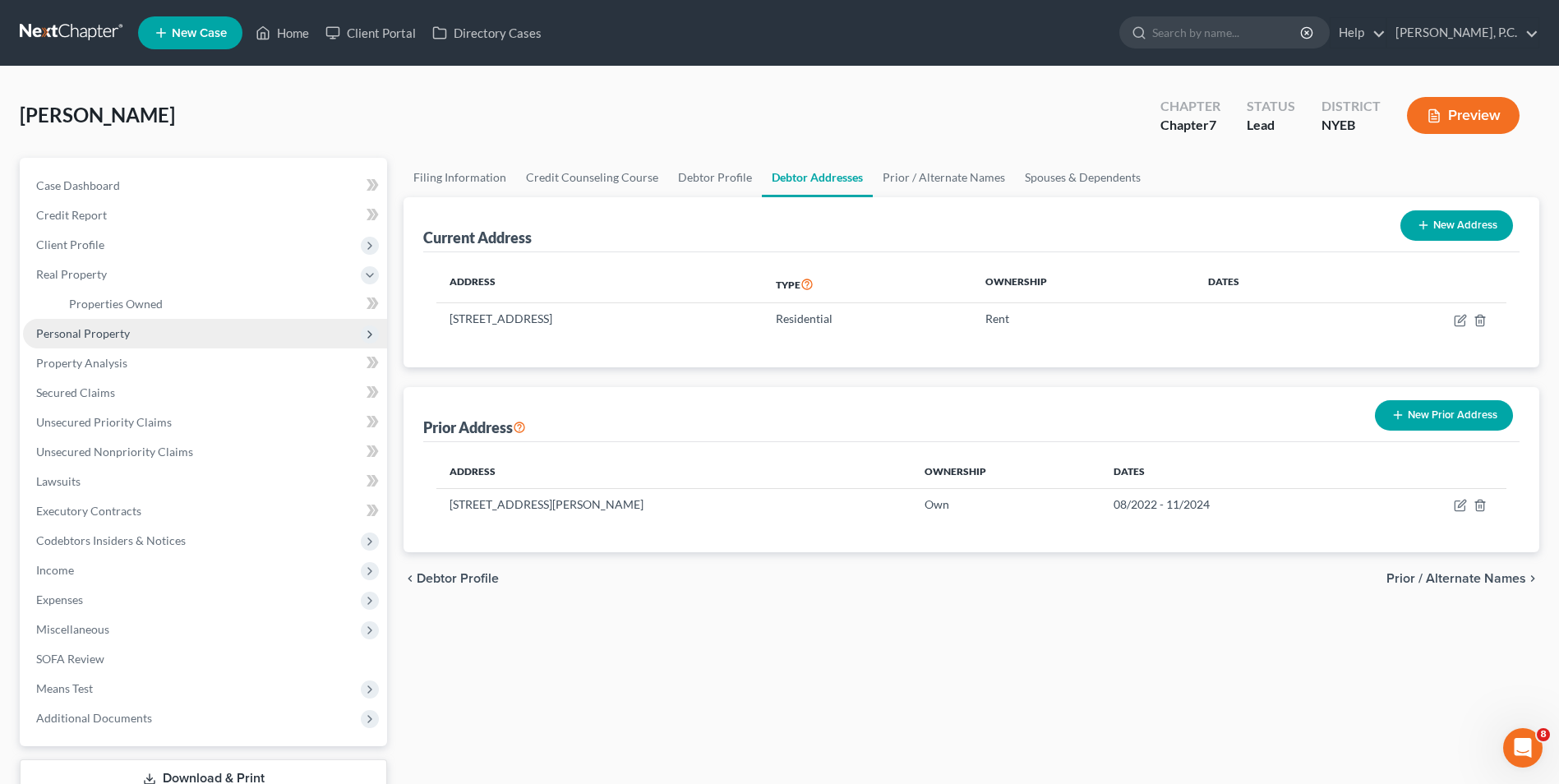
click at [167, 330] on span "Personal Property" at bounding box center [205, 333] width 364 height 30
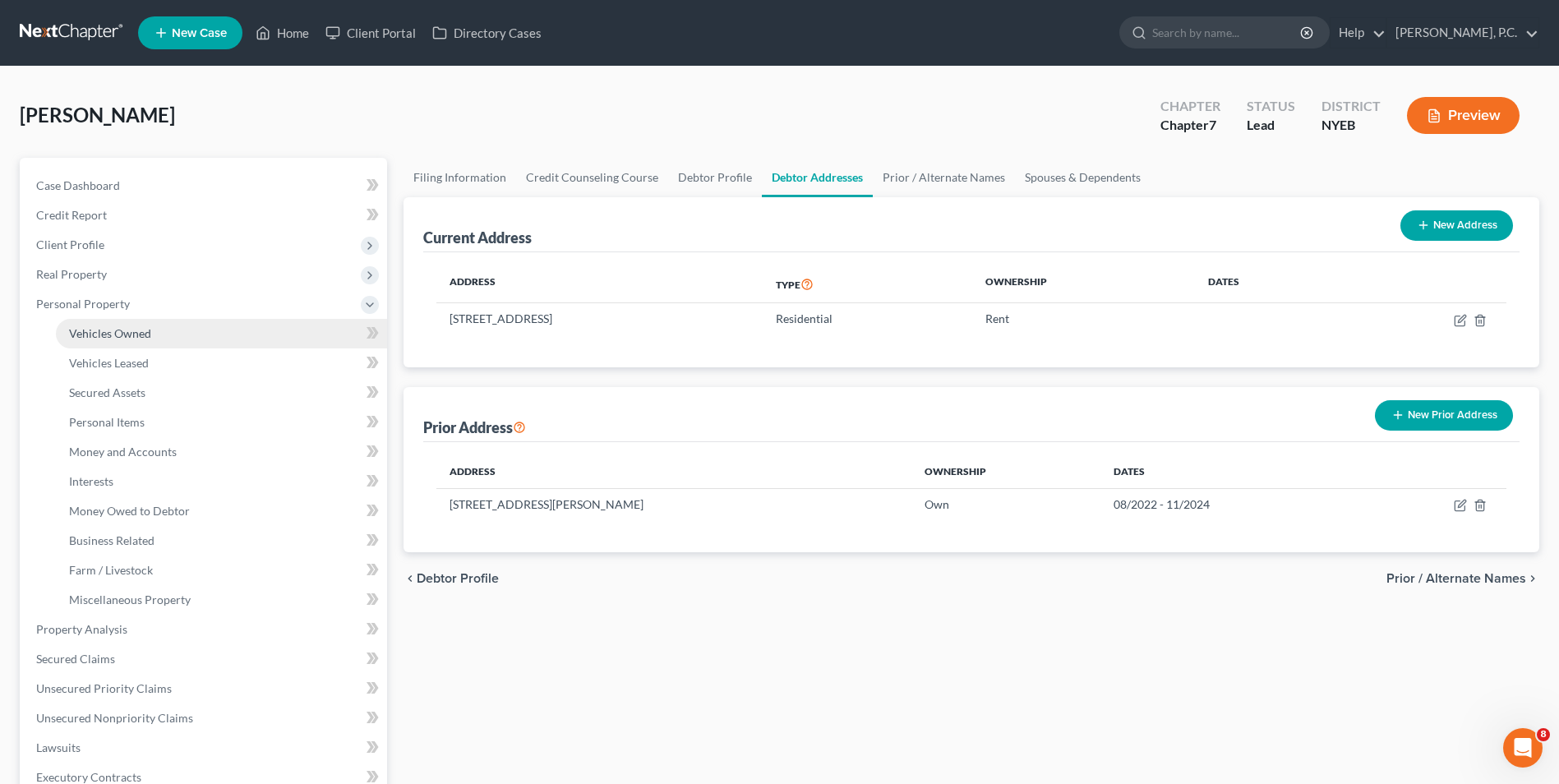
click at [155, 336] on link "Vehicles Owned" at bounding box center [221, 333] width 331 height 30
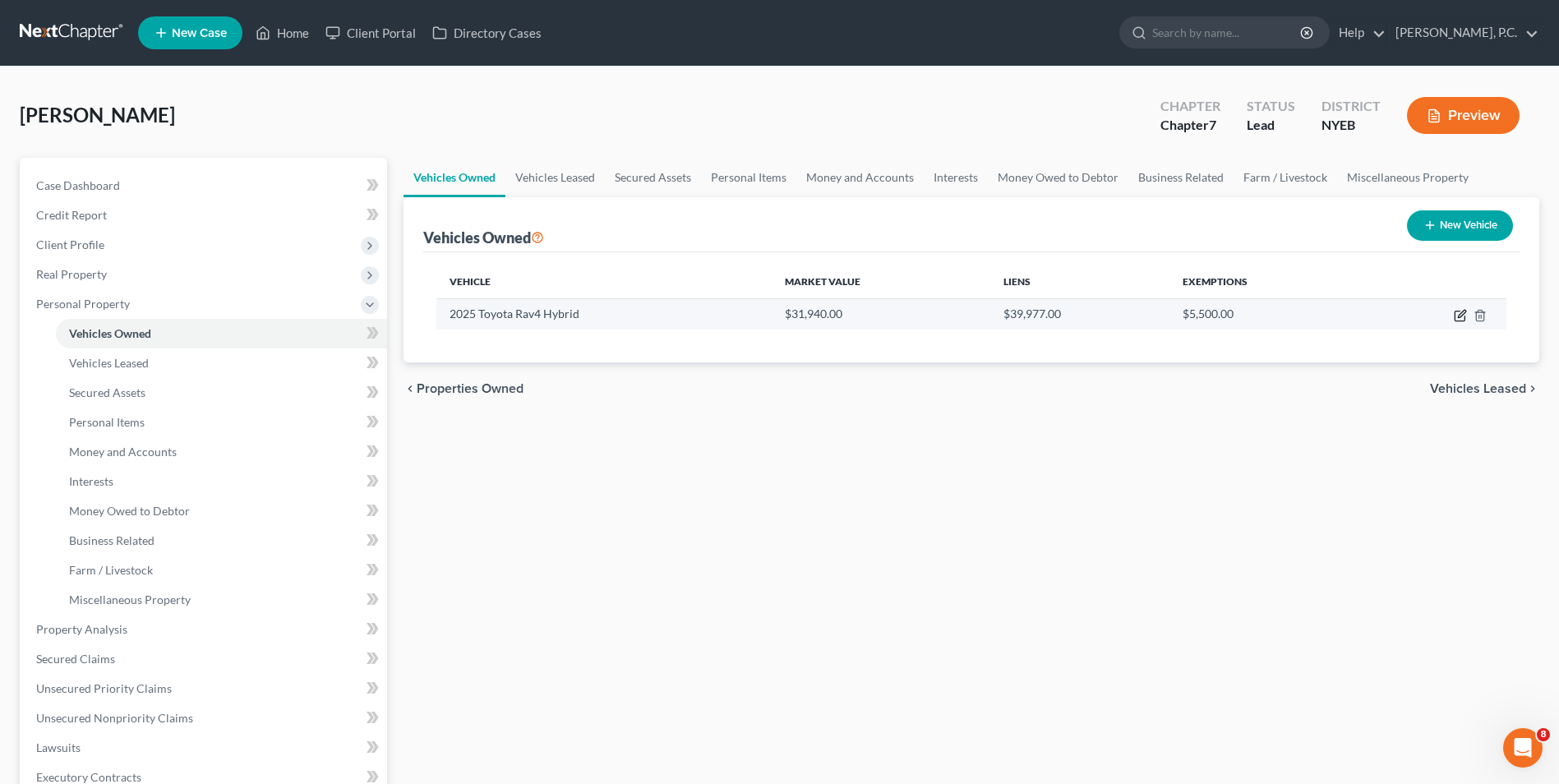
click at [1460, 317] on icon "button" at bounding box center [1462, 313] width 8 height 8
select select "0"
select select "1"
select select "0"
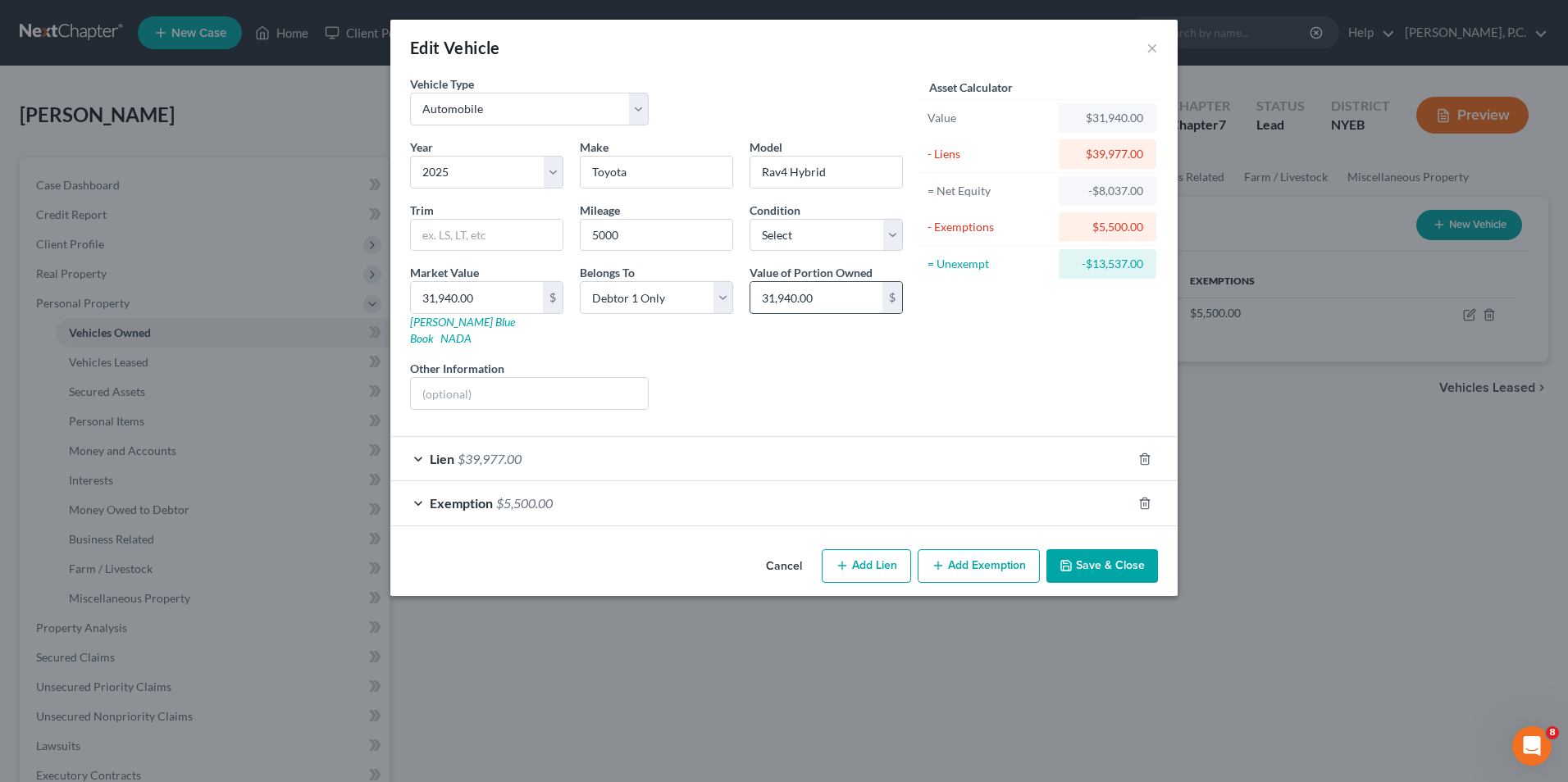
click at [855, 296] on input "31,940.00" at bounding box center [816, 297] width 132 height 32
click at [853, 359] on div "Liens Select" at bounding box center [784, 384] width 255 height 50
click at [504, 304] on input "31,940.00" at bounding box center [476, 297] width 132 height 32
type input "2"
type input "2.00"
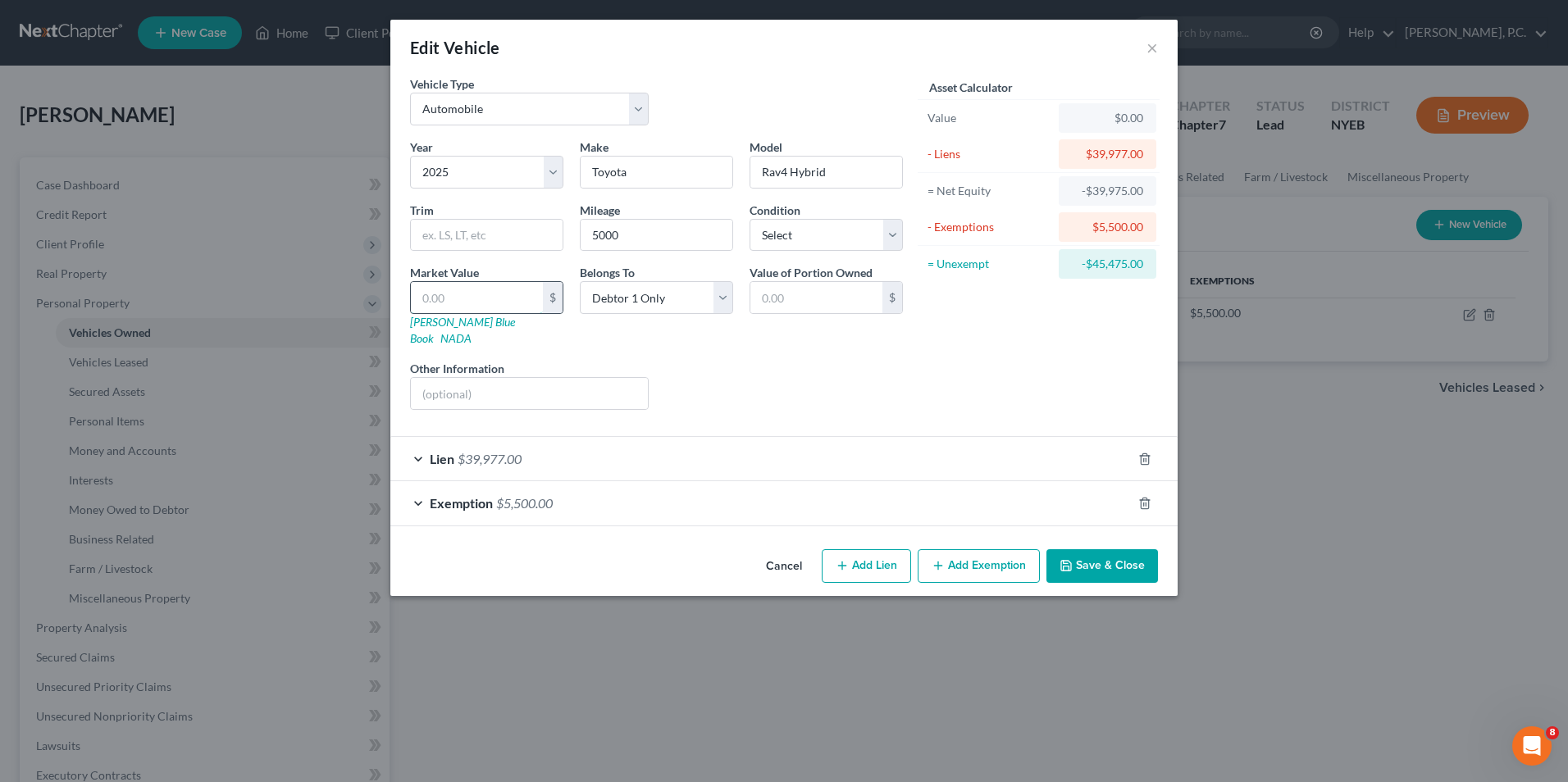
type input "3"
type input "3.00"
type input "30"
type input "30.00"
type input "300"
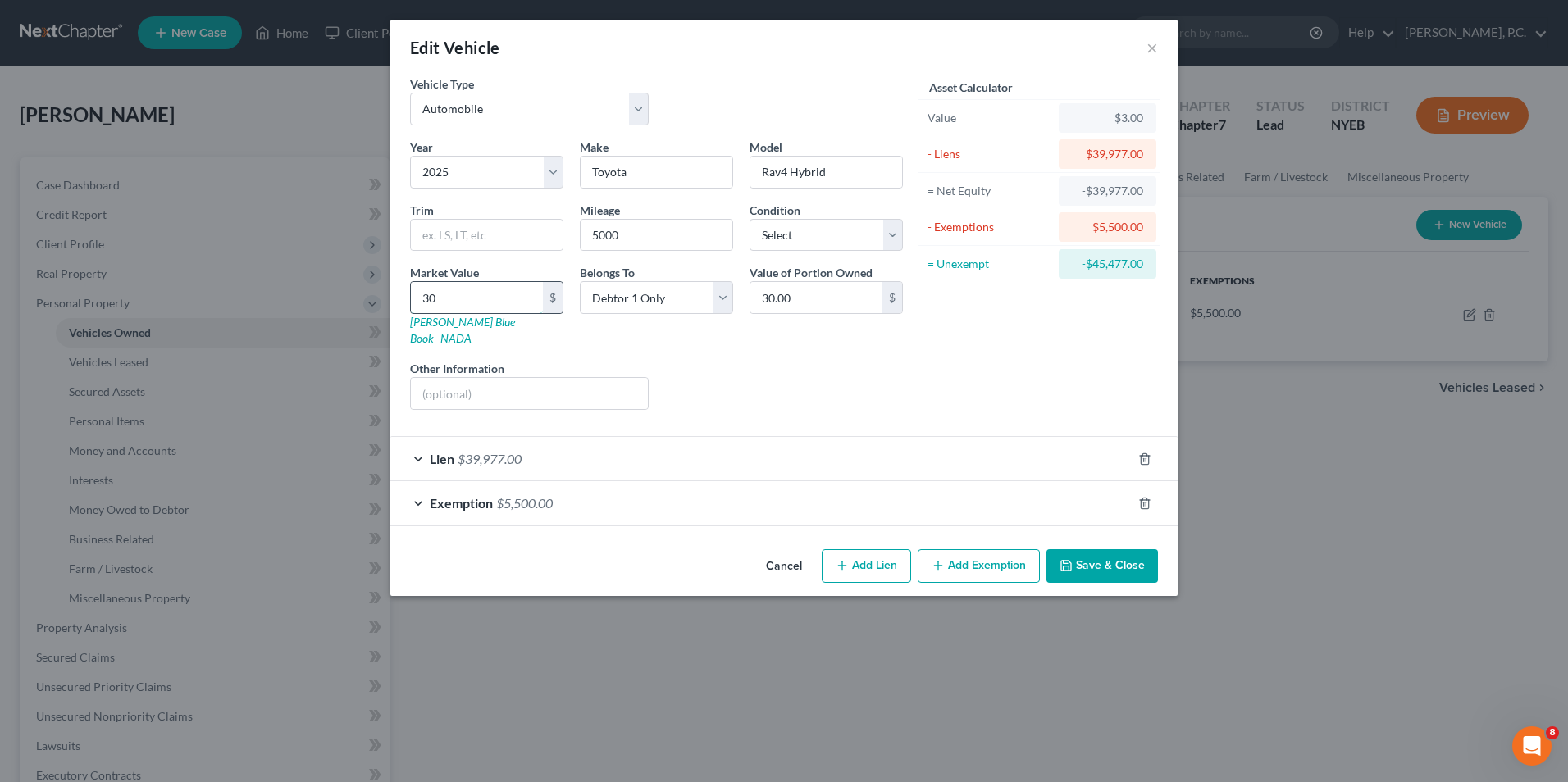
type input "300.00"
type input "3000"
type input "3,000.00"
type input "3,0000"
type input "30,000.00"
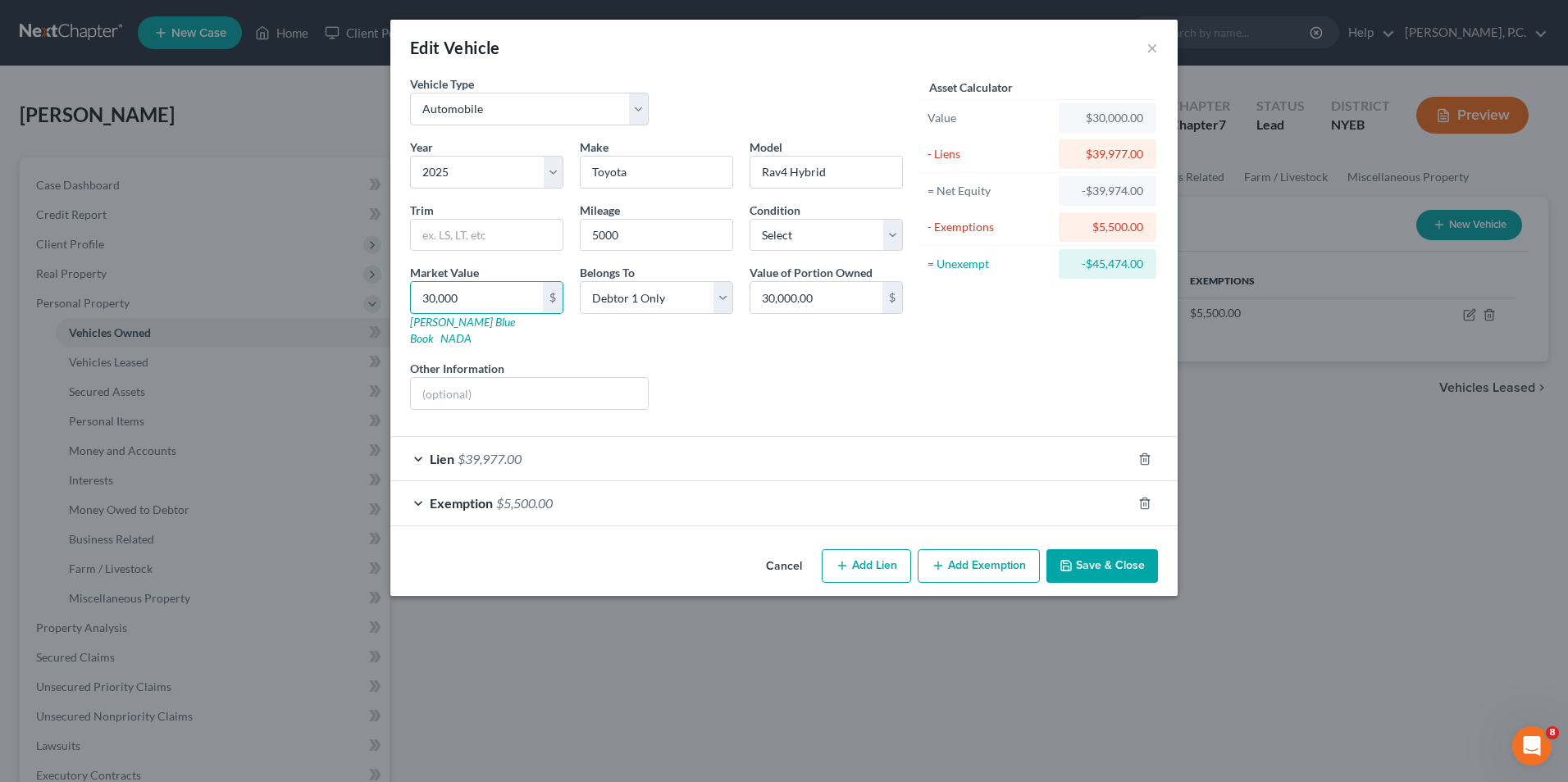
type input "30,000"
click at [1098, 555] on button "Save & Close" at bounding box center [1102, 566] width 112 height 34
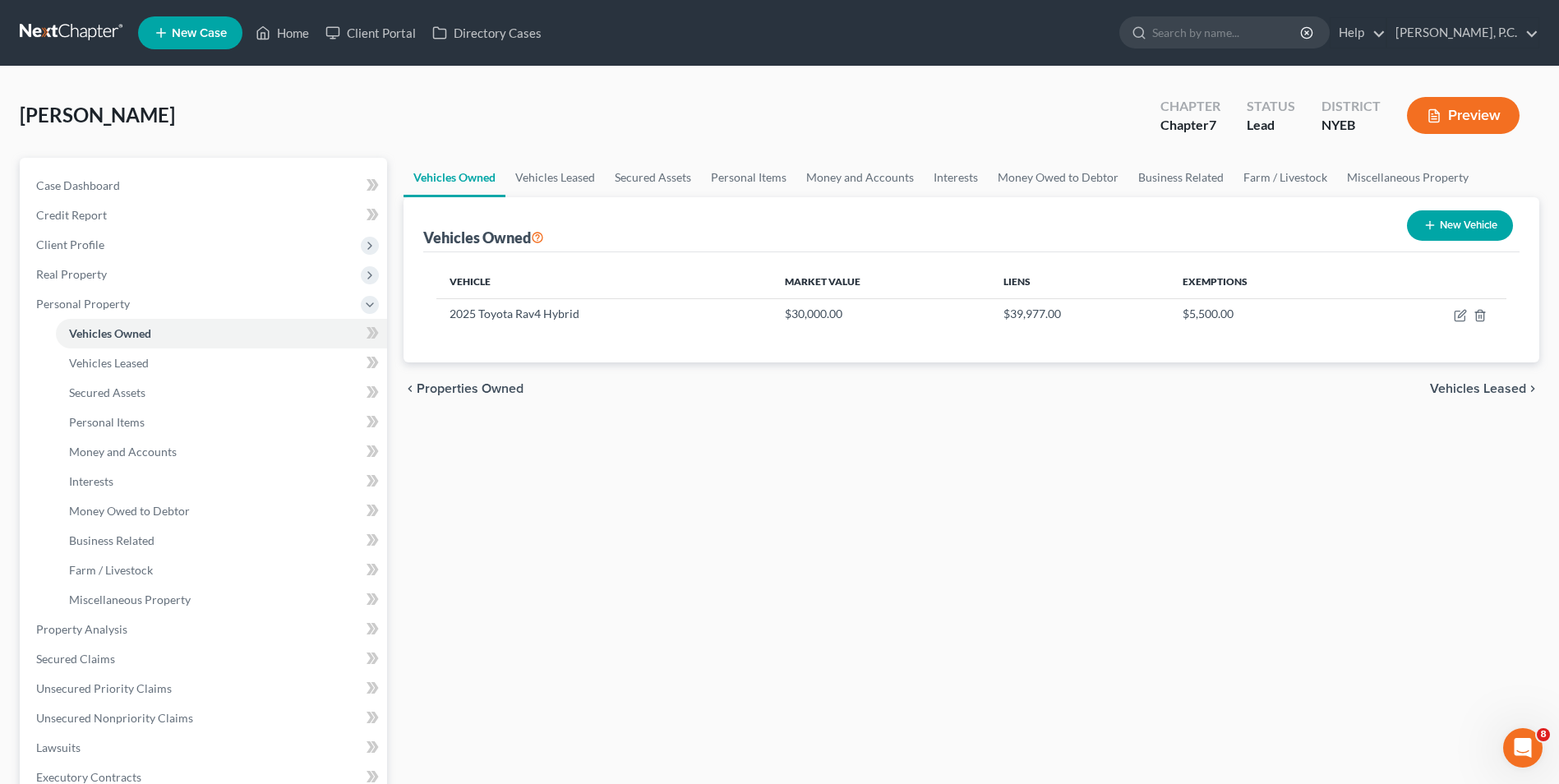
click at [1499, 389] on span "Vehicles Leased" at bounding box center [1478, 388] width 97 height 13
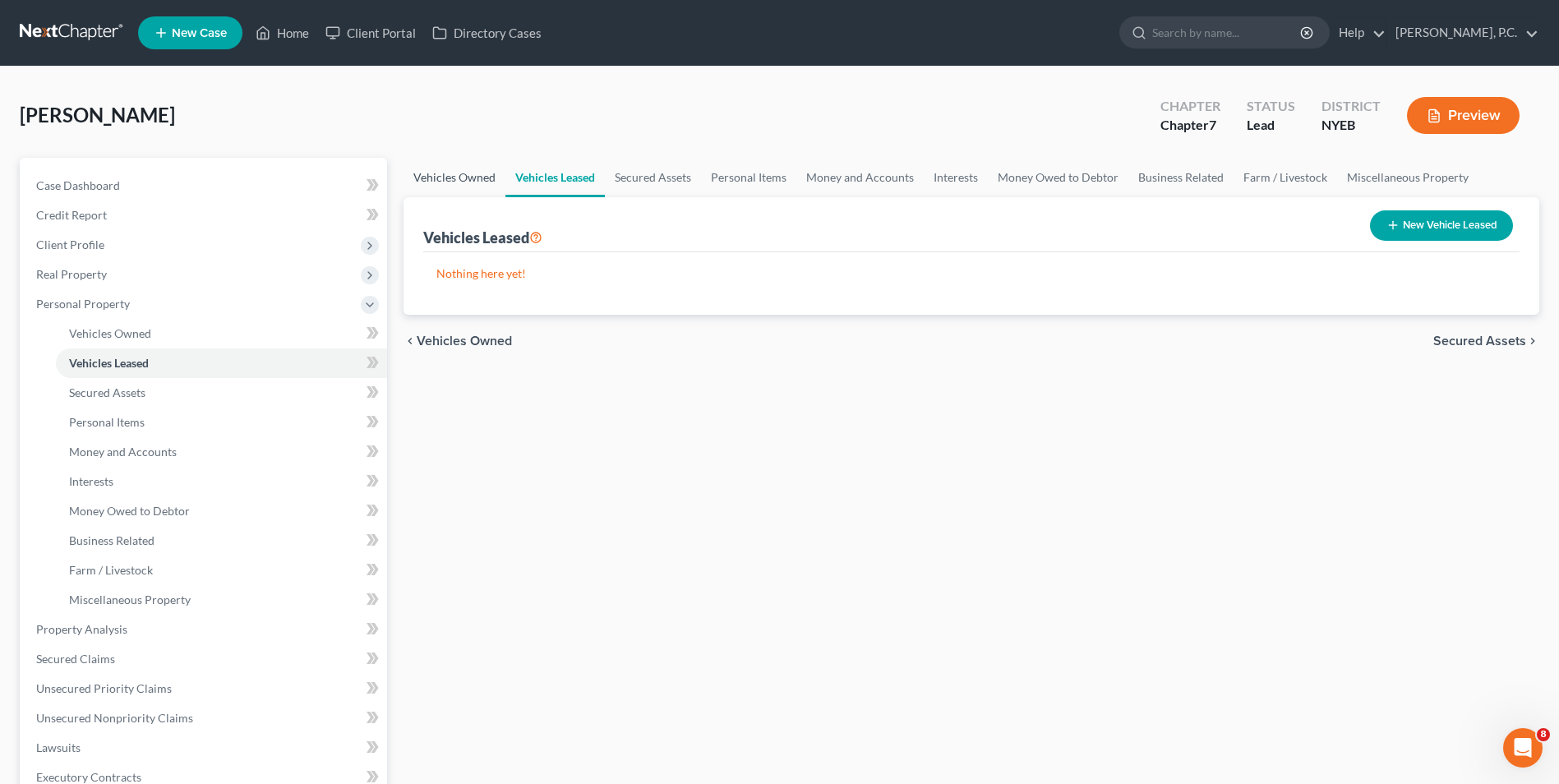
click at [448, 171] on link "Vehicles Owned" at bounding box center [454, 178] width 102 height 39
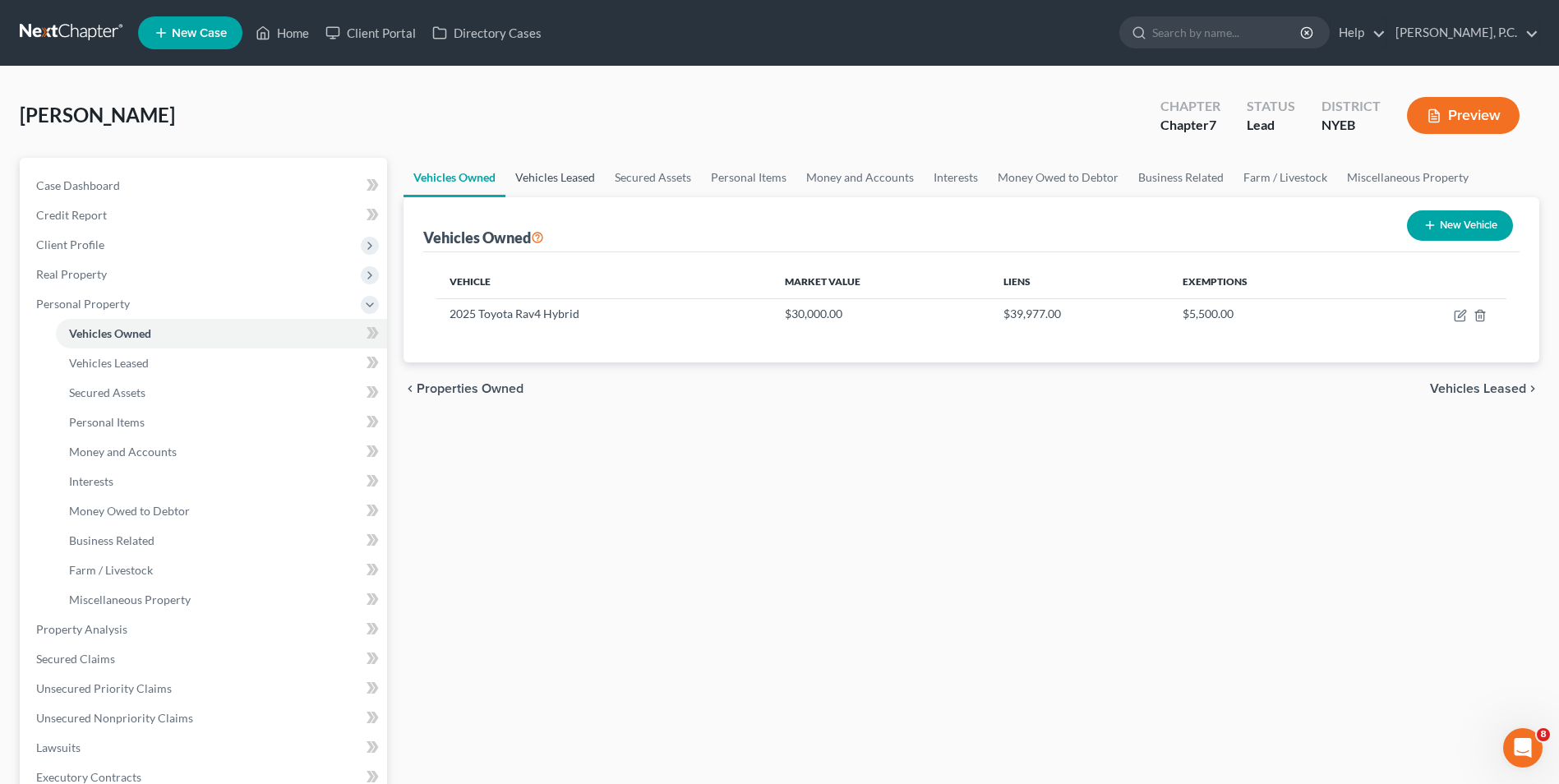
click at [580, 180] on link "Vehicles Leased" at bounding box center [555, 178] width 99 height 39
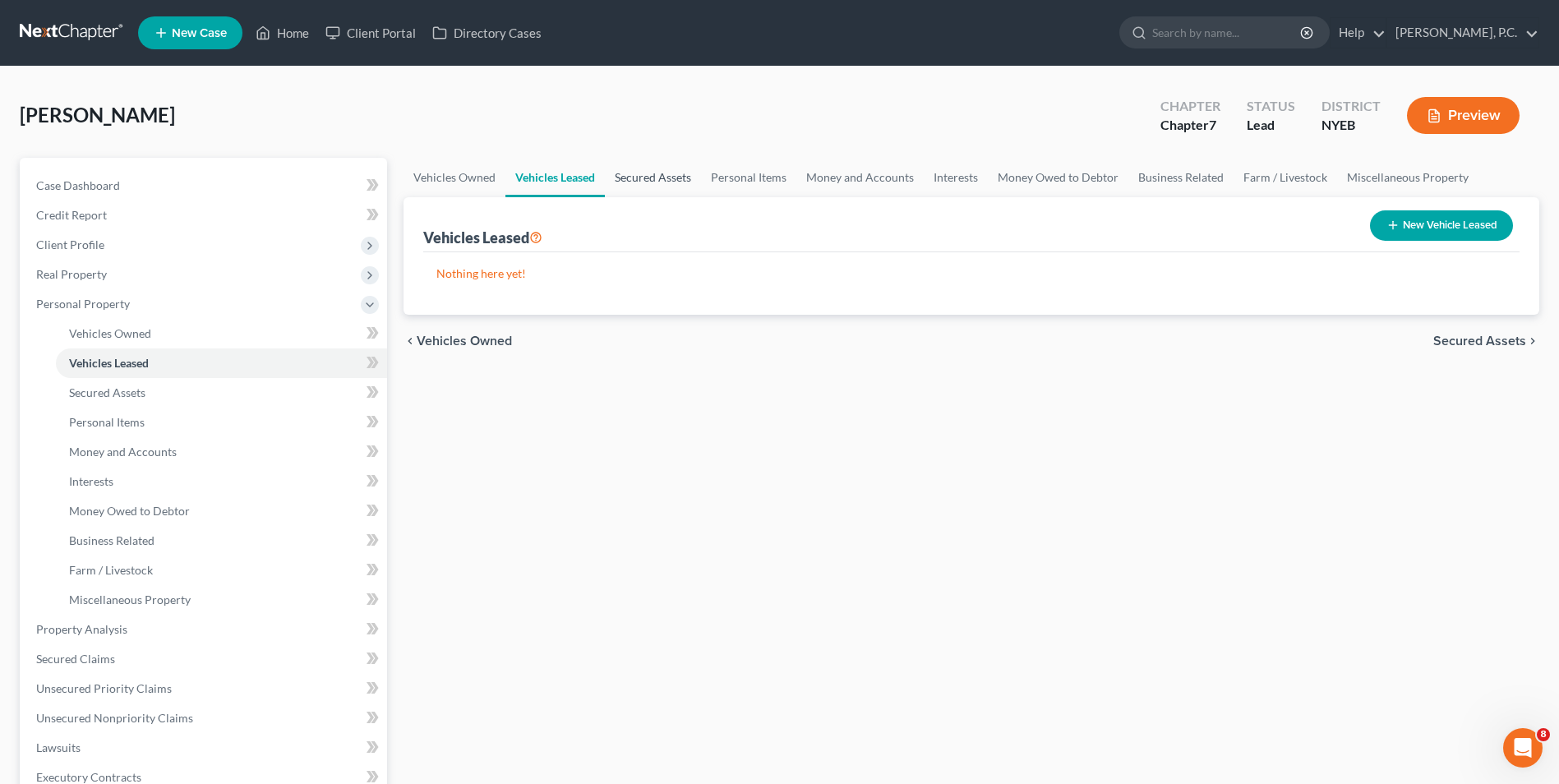
click at [665, 179] on link "Secured Assets" at bounding box center [653, 178] width 97 height 39
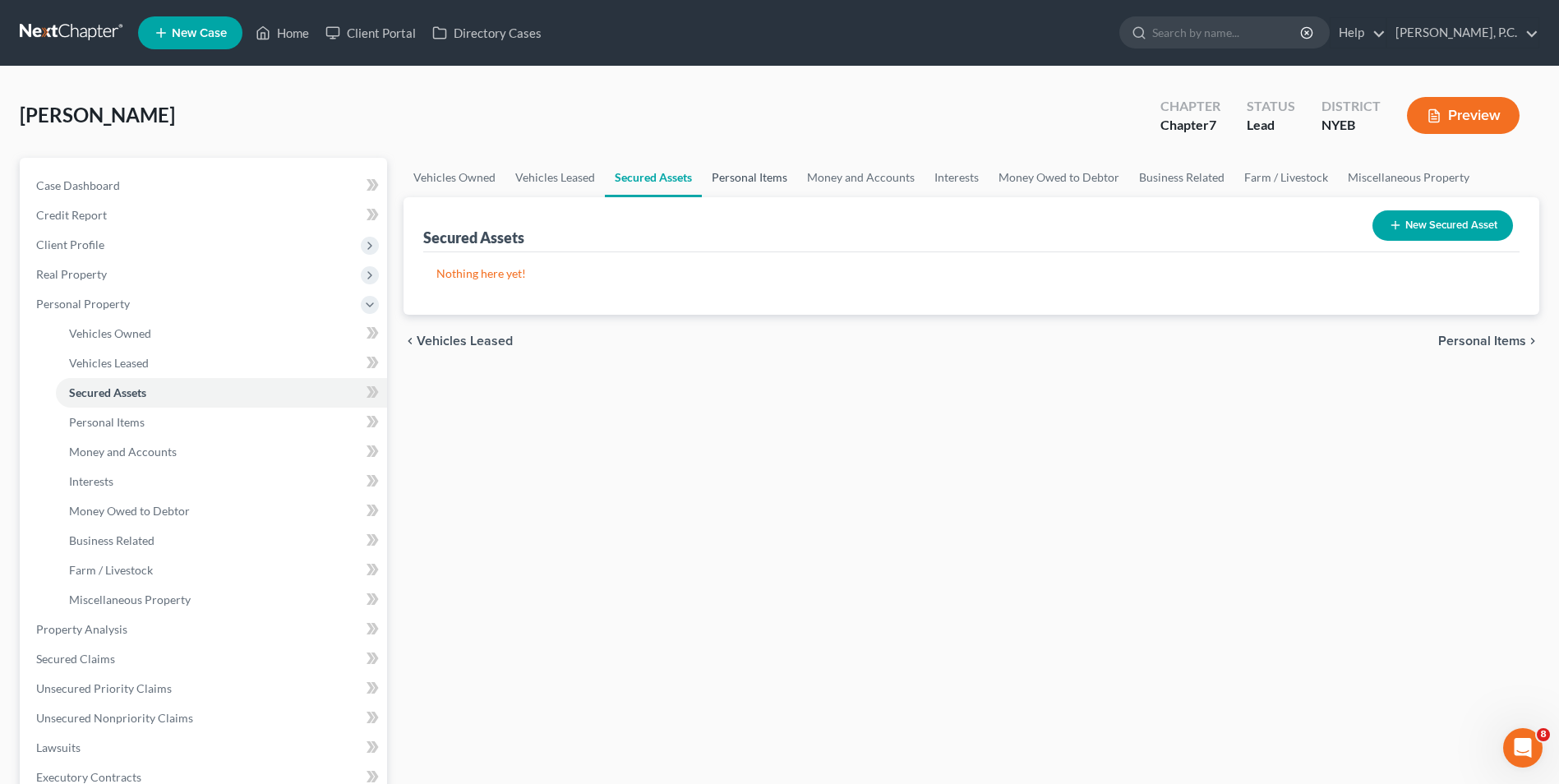
click at [730, 180] on link "Personal Items" at bounding box center [750, 178] width 96 height 39
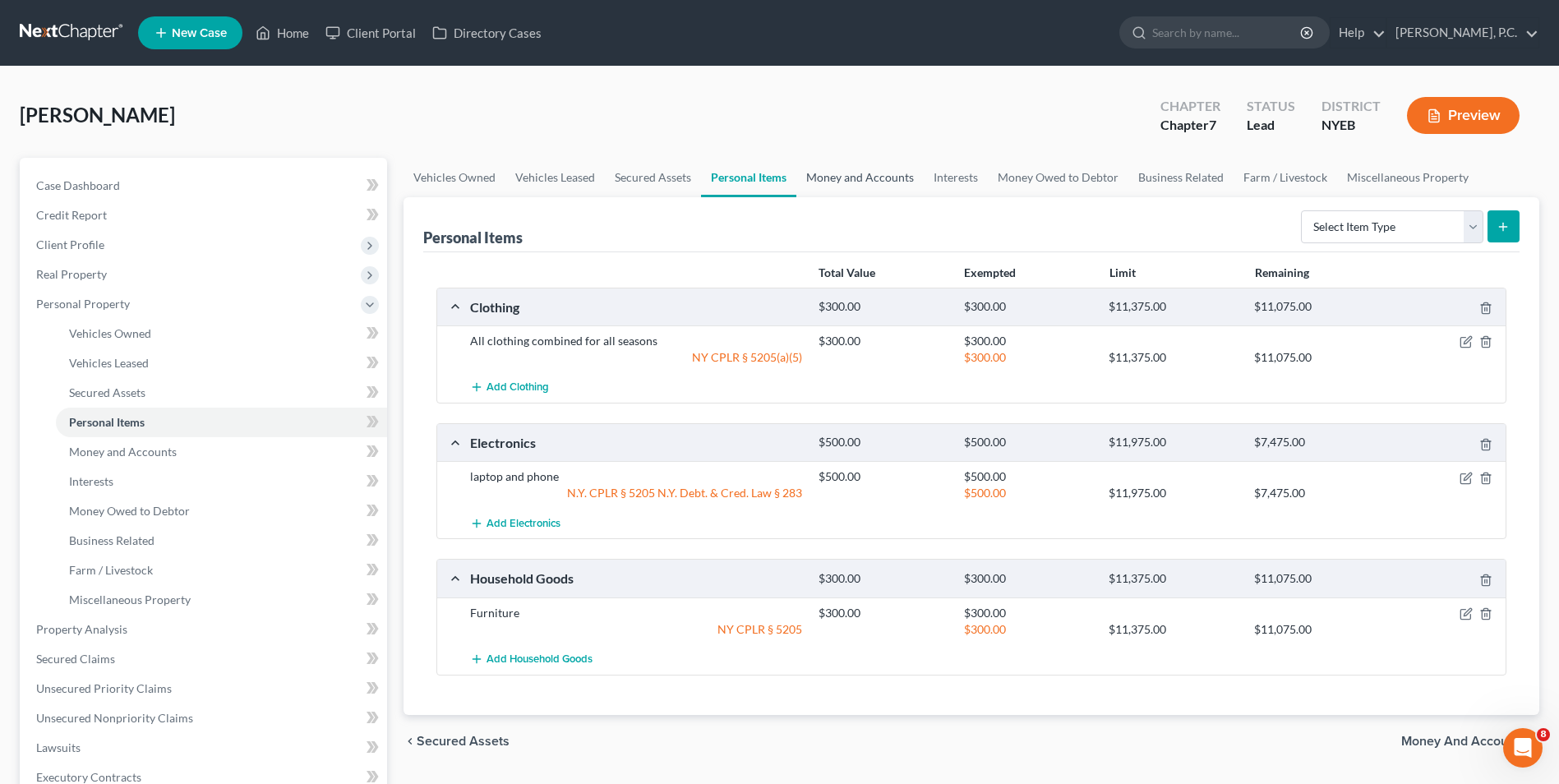
click at [823, 181] on link "Money and Accounts" at bounding box center [859, 178] width 127 height 39
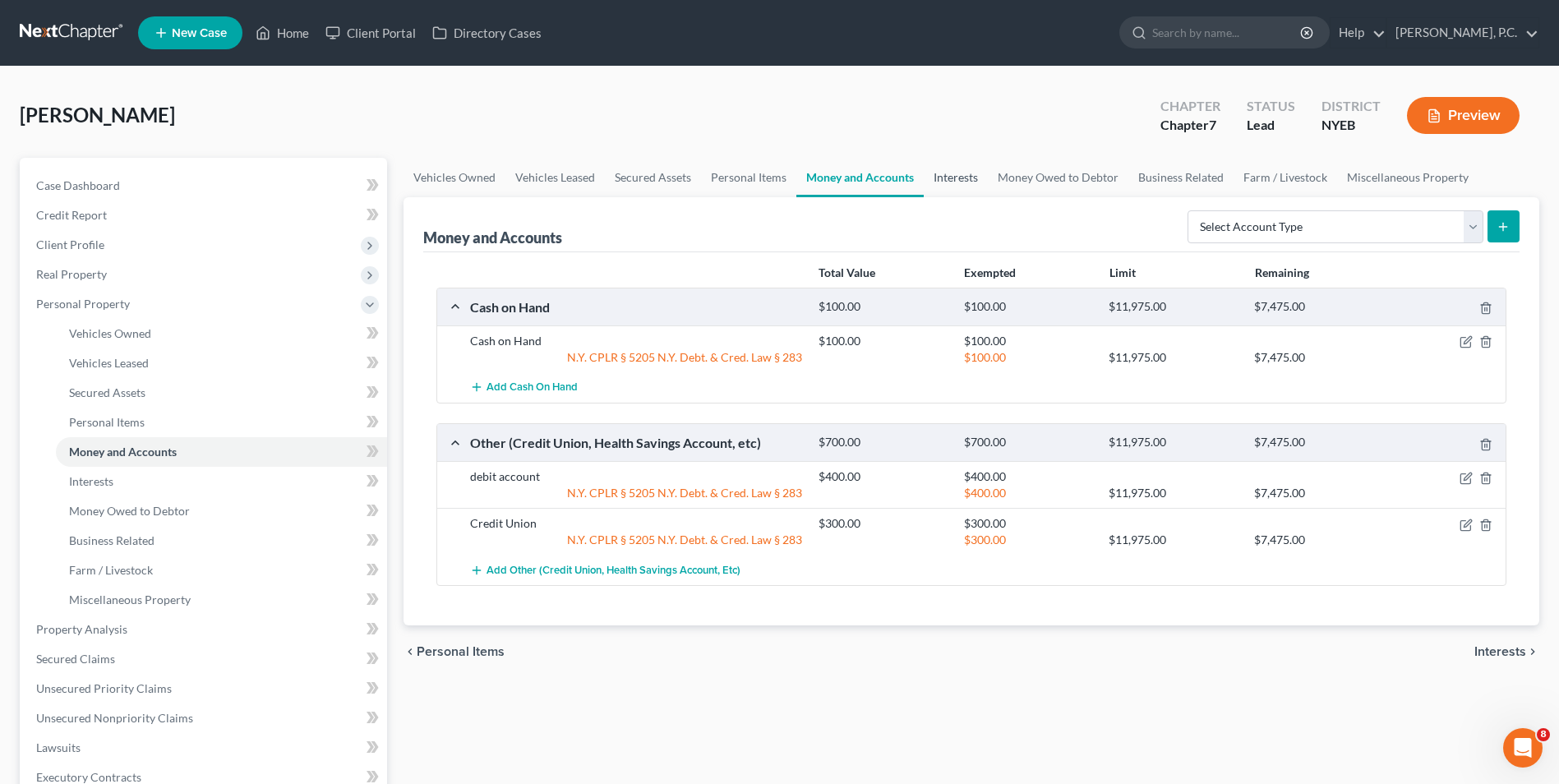
click at [942, 173] on link "Interests" at bounding box center [956, 178] width 64 height 39
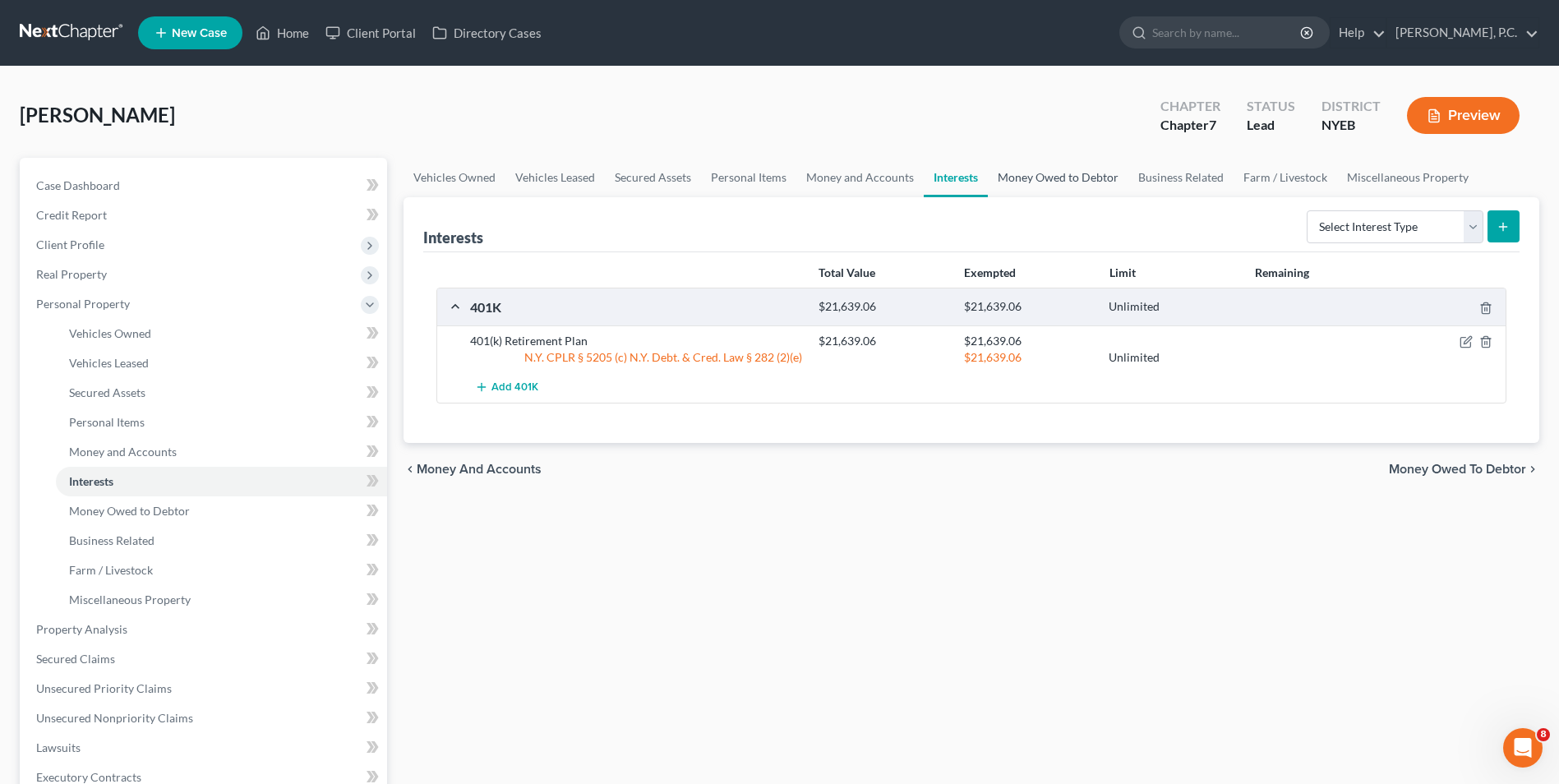
click at [1076, 188] on link "Money Owed to Debtor" at bounding box center [1058, 178] width 141 height 39
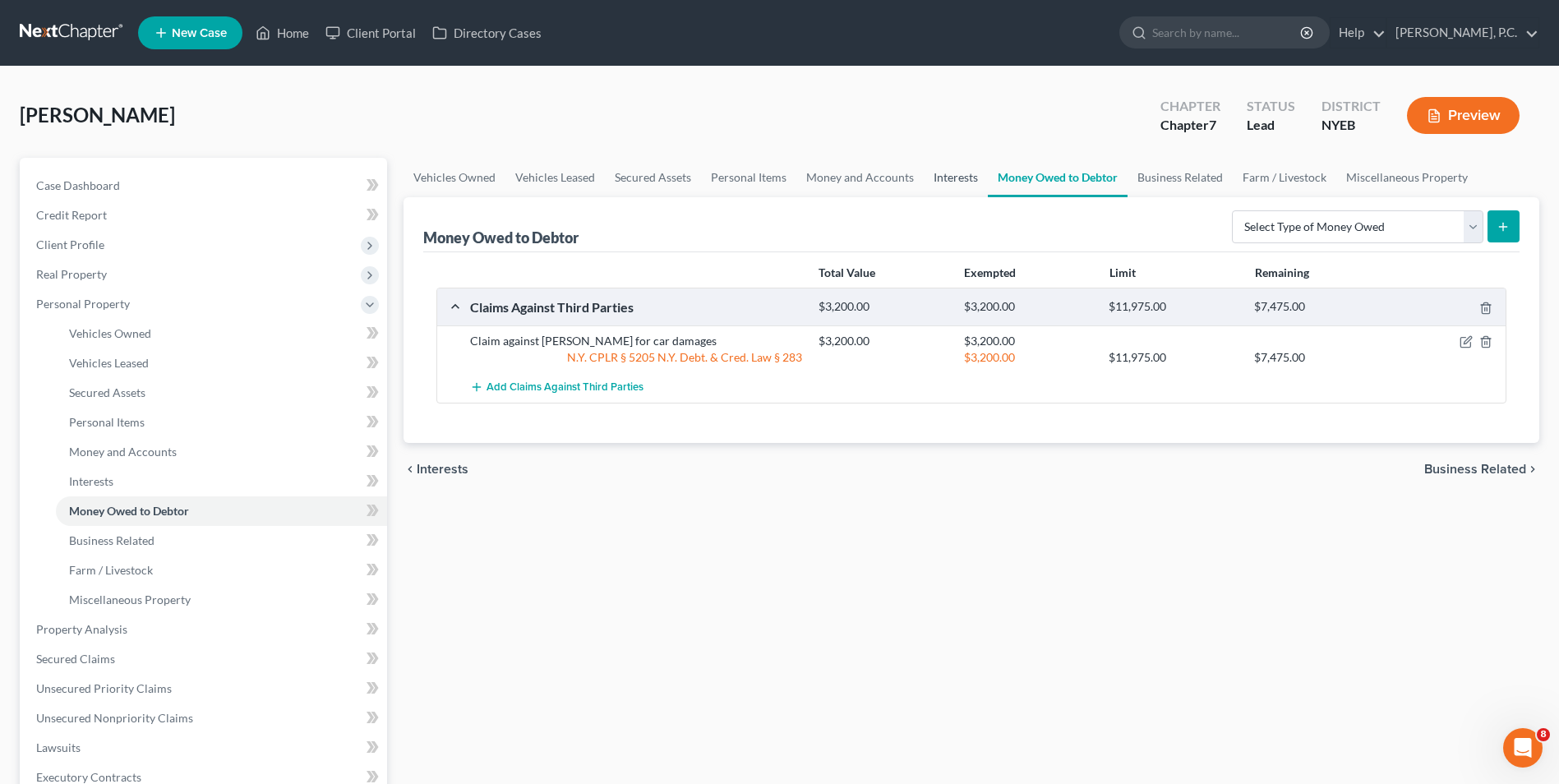
click at [958, 177] on link "Interests" at bounding box center [956, 178] width 64 height 39
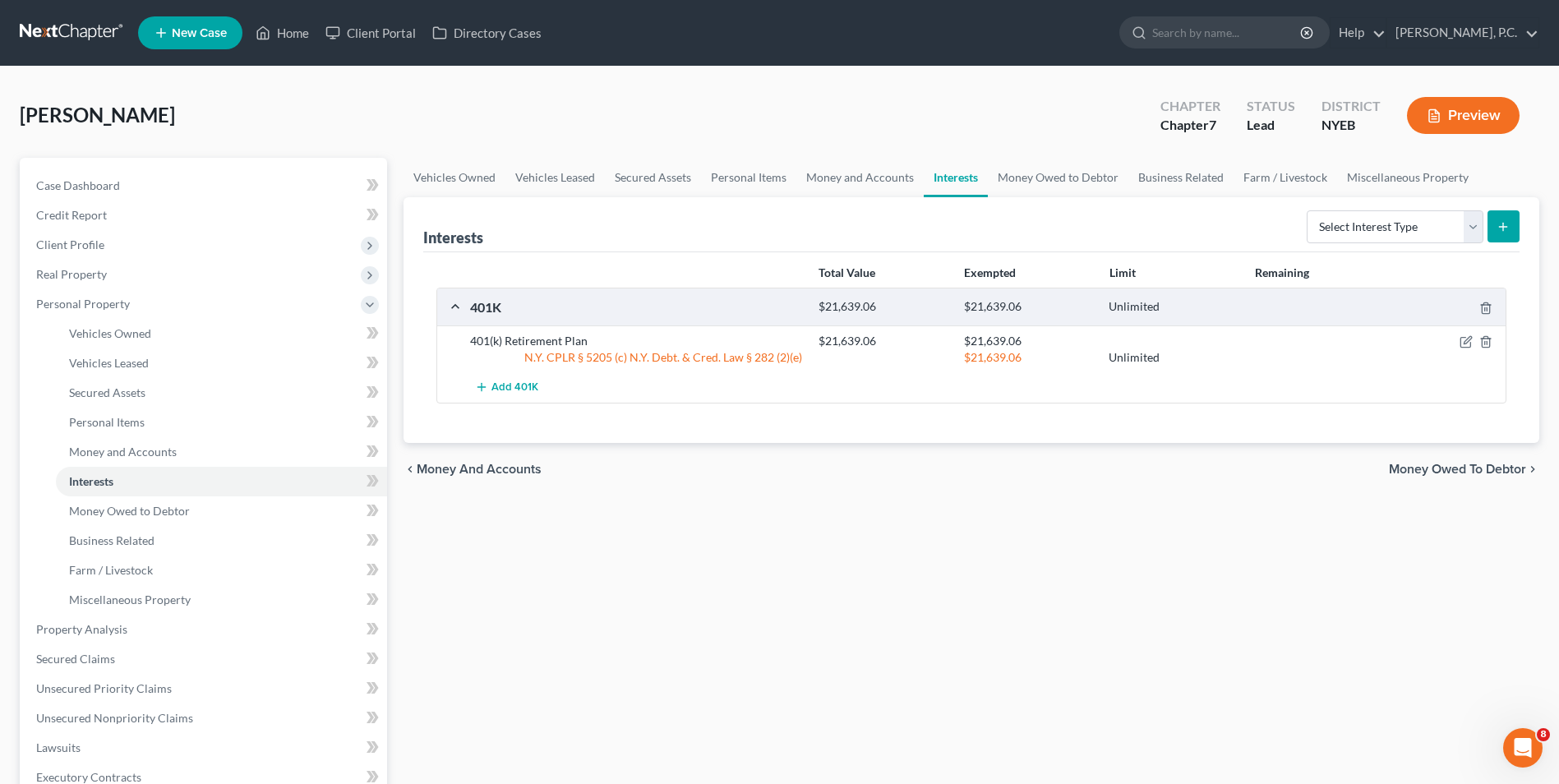
click at [1444, 467] on span "Money Owed to Debtor" at bounding box center [1457, 469] width 138 height 13
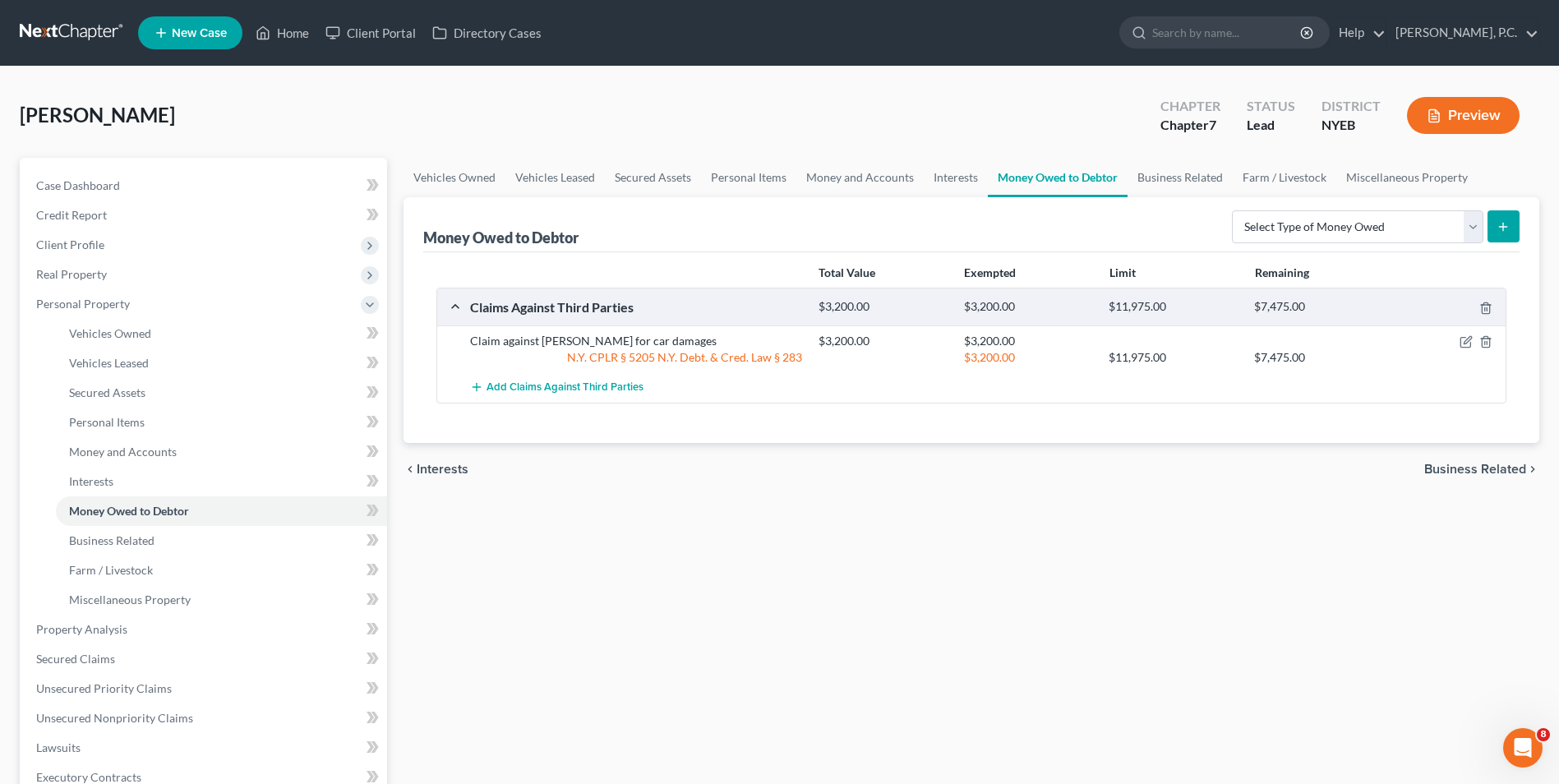
click at [1444, 467] on span "Business Related" at bounding box center [1475, 469] width 102 height 13
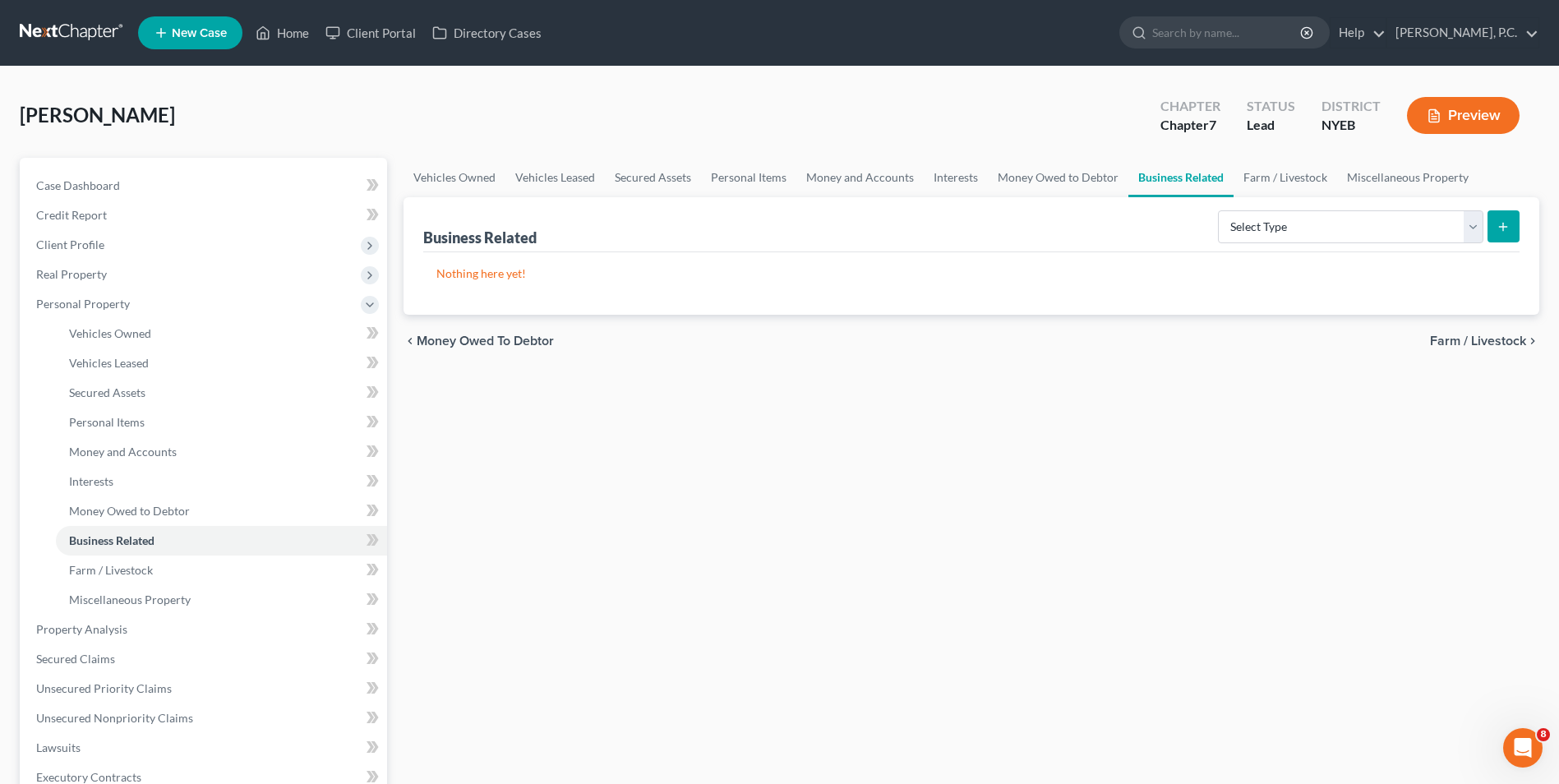
click at [1463, 342] on span "Farm / Livestock" at bounding box center [1478, 341] width 97 height 13
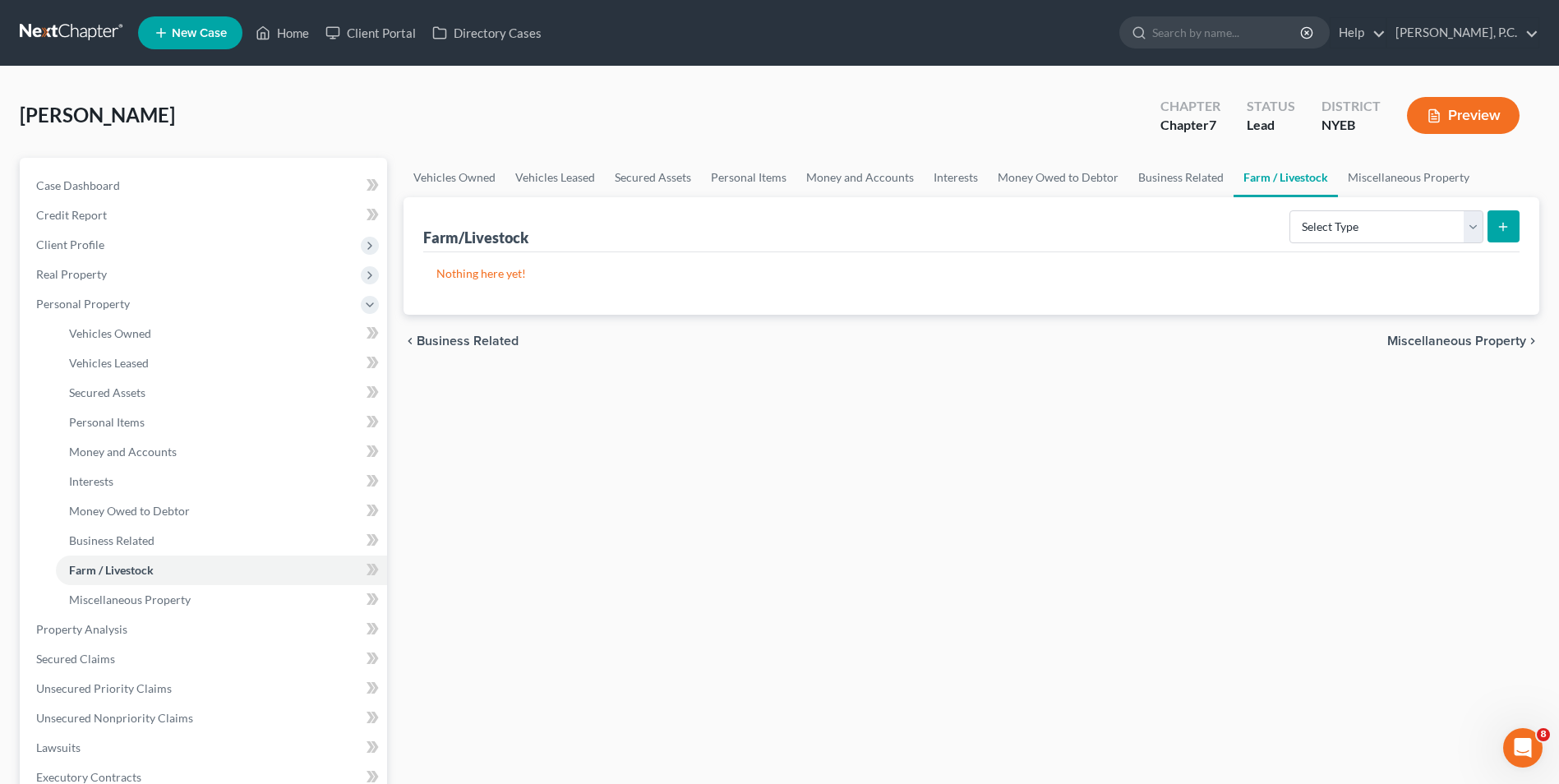
click at [1463, 342] on span "Miscellaneous Property" at bounding box center [1456, 341] width 139 height 13
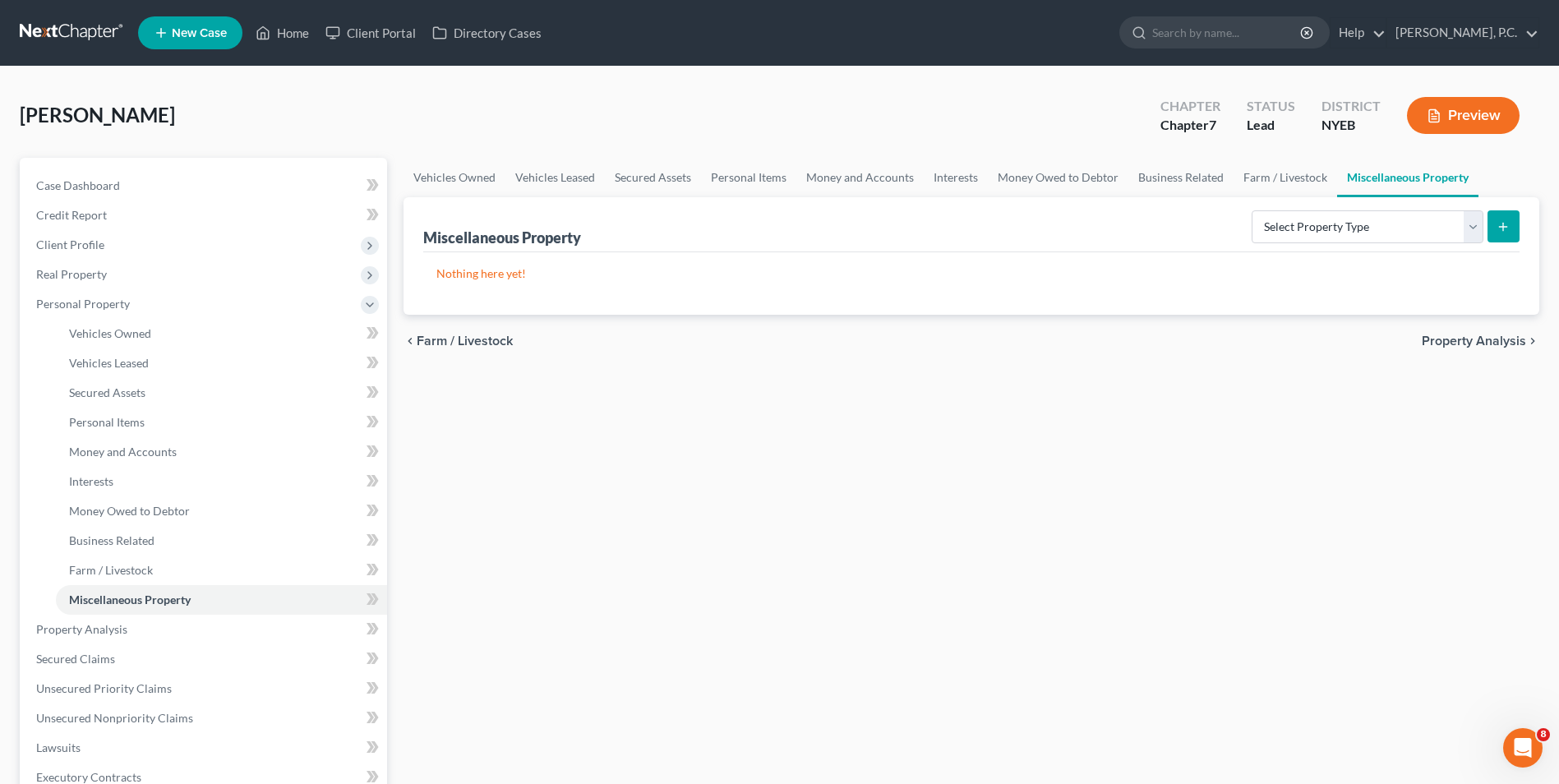
click at [1463, 342] on span "Property Analysis" at bounding box center [1474, 341] width 104 height 13
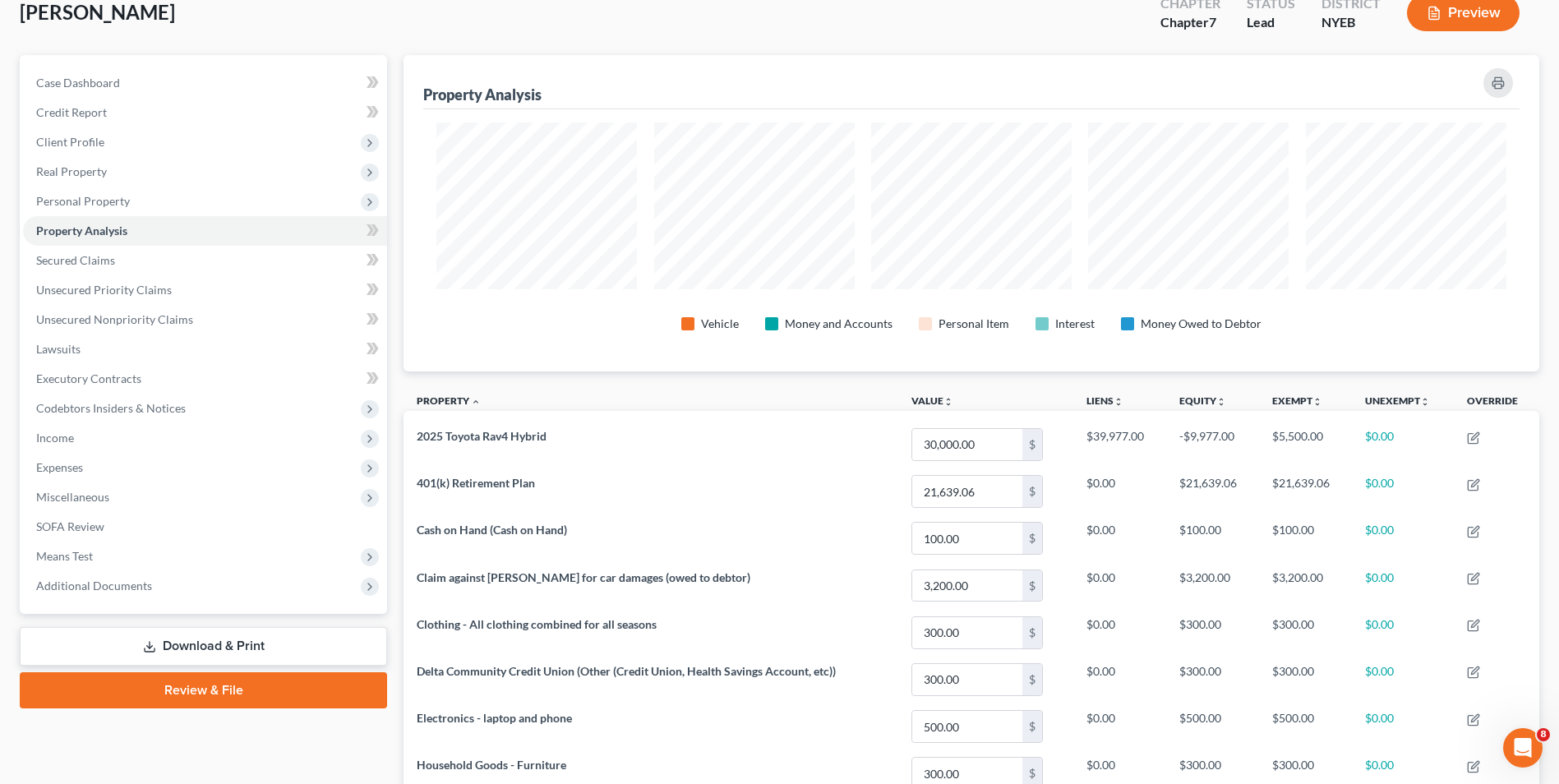
scroll to position [324, 0]
